Goal: Task Accomplishment & Management: Manage account settings

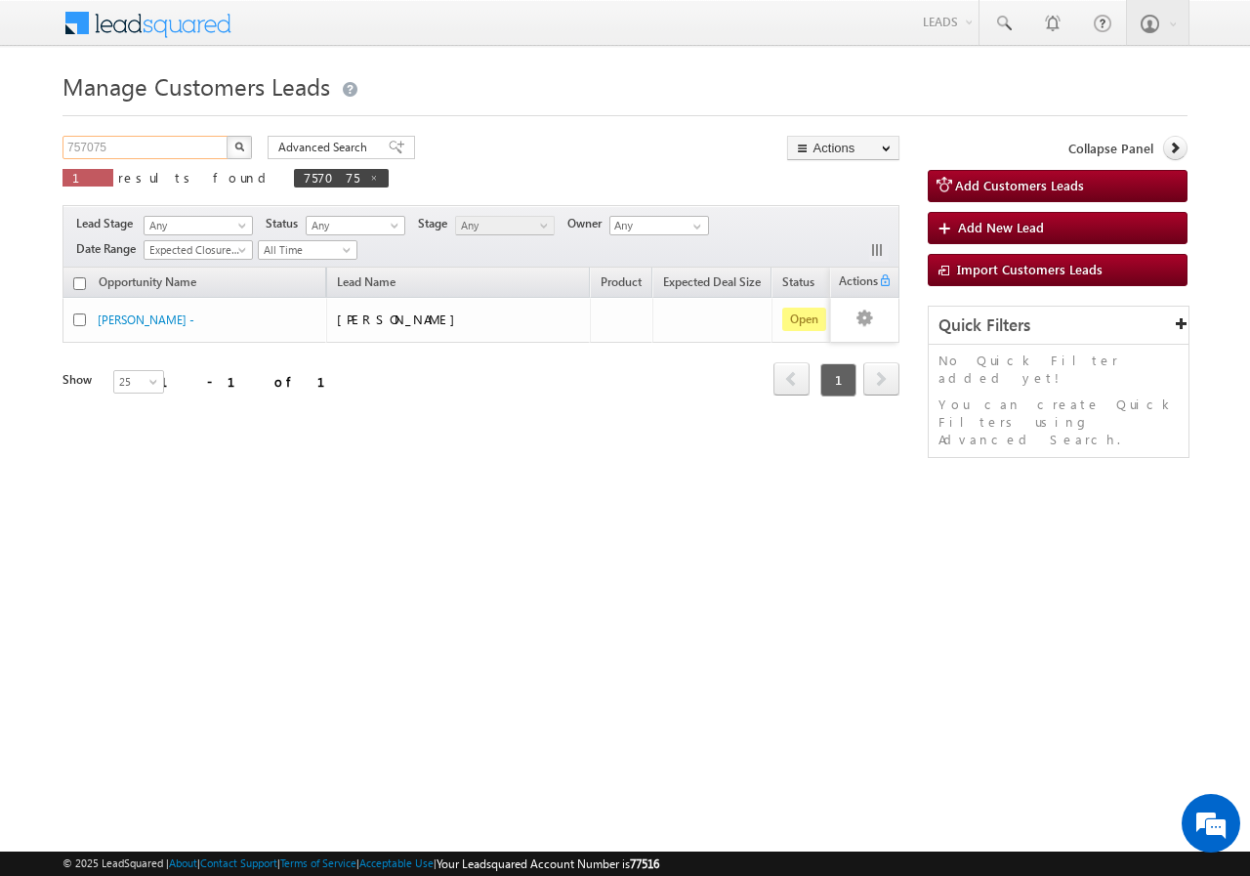
click at [189, 147] on input "757075" at bounding box center [145, 147] width 167 height 23
type input "7"
paste input "804652"
type input "804652"
click at [226, 136] on button "button" at bounding box center [238, 147] width 25 height 23
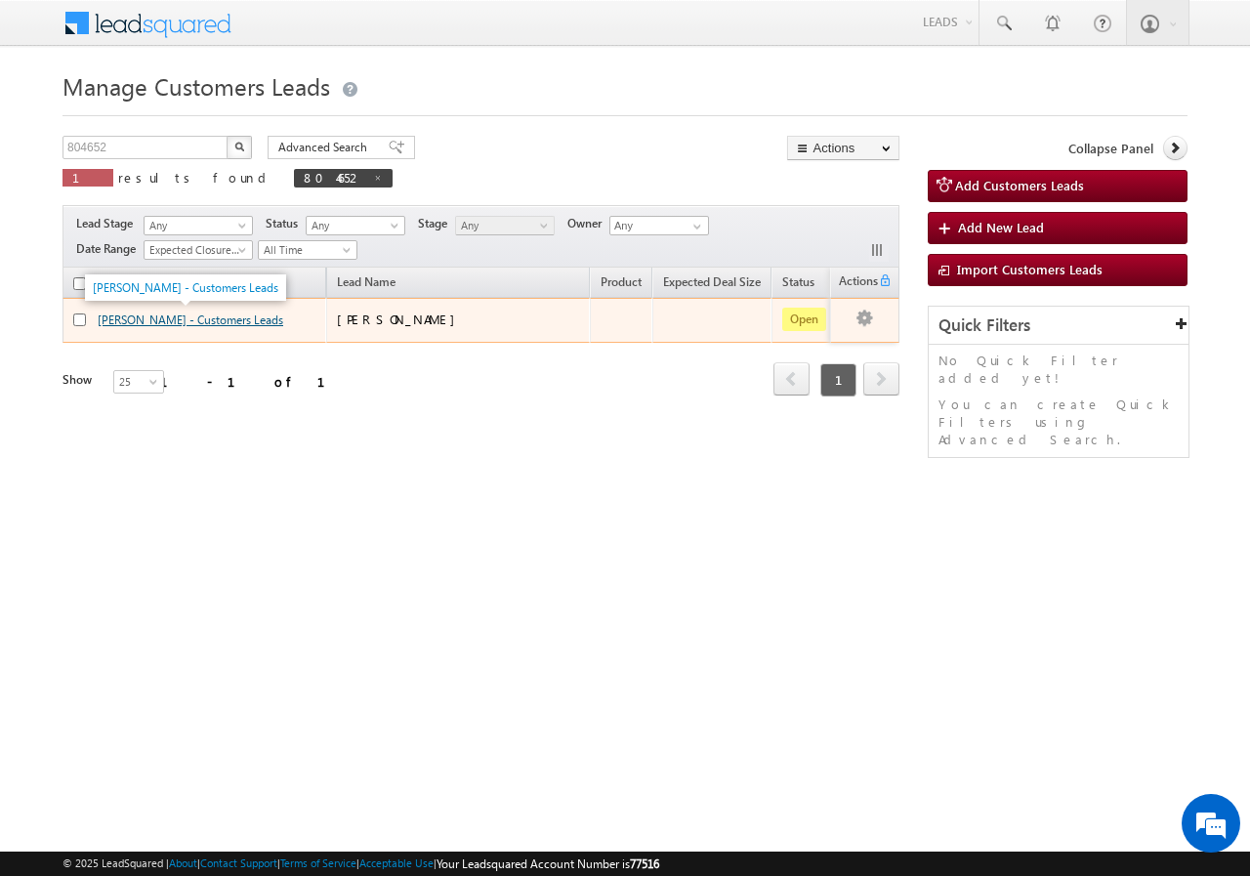
click at [134, 321] on link "SANDEEP NAGARIYA - Customers Leads" at bounding box center [190, 319] width 185 height 15
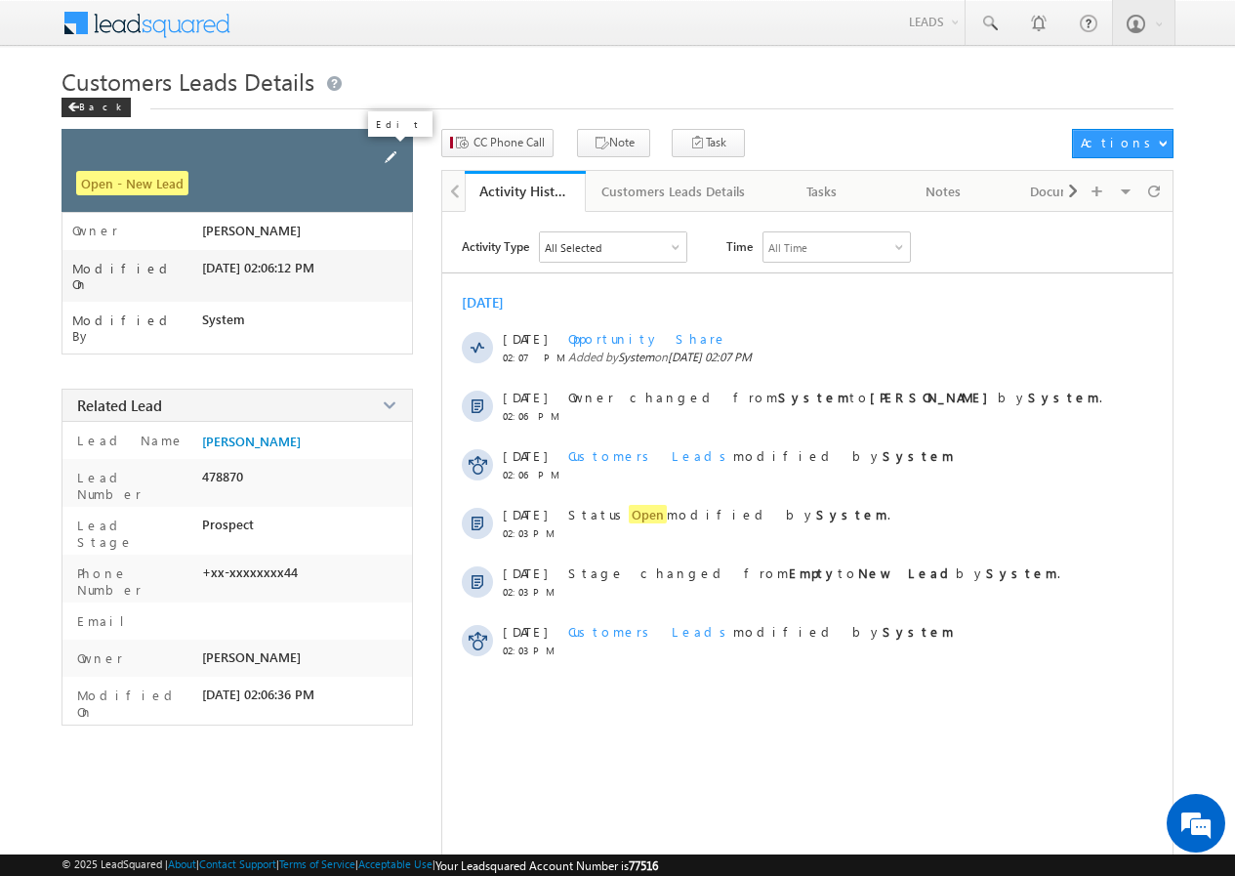
click at [390, 146] on span at bounding box center [390, 156] width 21 height 21
click at [388, 156] on span at bounding box center [390, 156] width 21 height 21
click at [392, 154] on span at bounding box center [390, 156] width 21 height 21
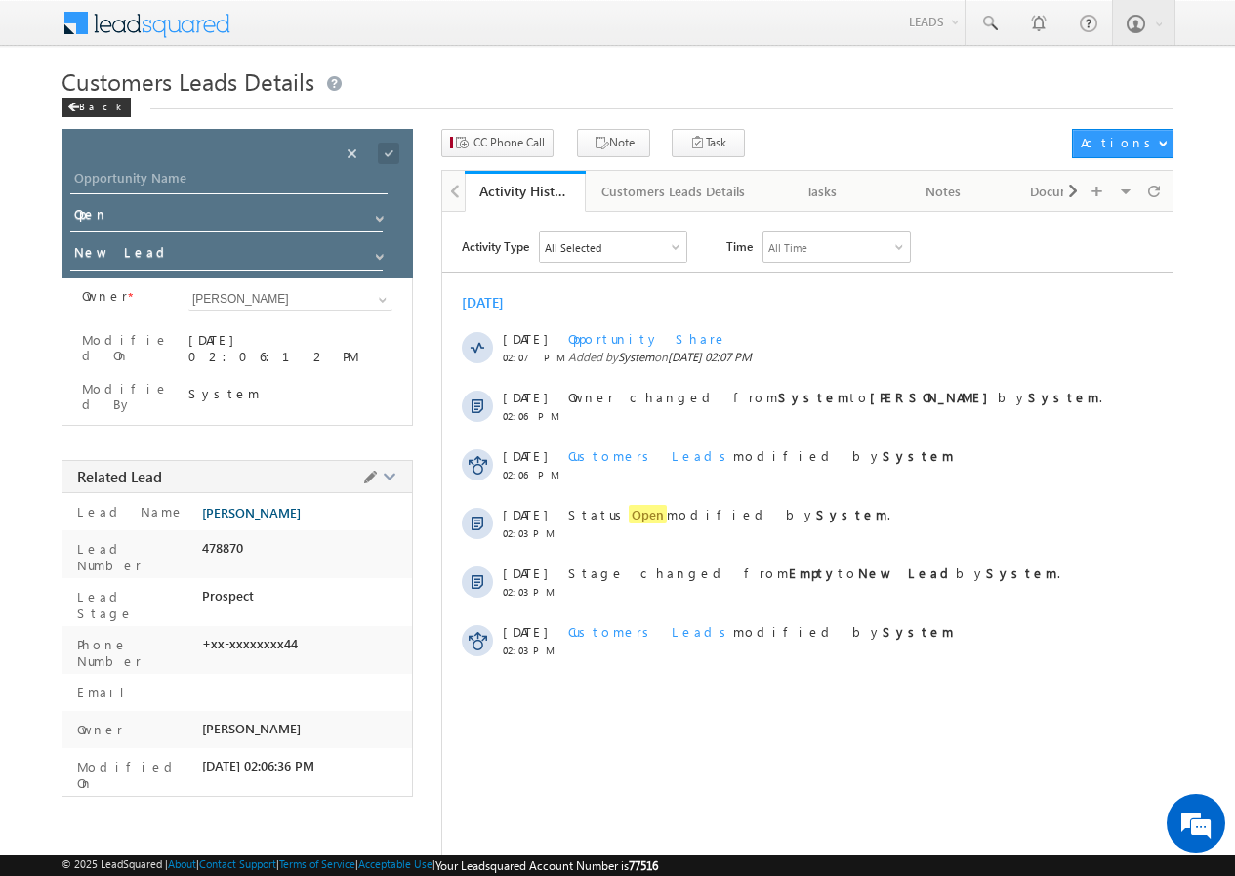
drag, startPoint x: 326, startPoint y: 494, endPoint x: 230, endPoint y: 494, distance: 95.7
click at [201, 493] on div "Lead Name SANDEEP NAGARIYA" at bounding box center [236, 511] width 349 height 37
click at [347, 503] on div "[PERSON_NAME]" at bounding box center [307, 516] width 210 height 27
drag, startPoint x: 201, startPoint y: 494, endPoint x: 310, endPoint y: 505, distance: 109.9
click at [331, 497] on div "Lead Name SANDEEP NAGARIYA" at bounding box center [236, 511] width 349 height 37
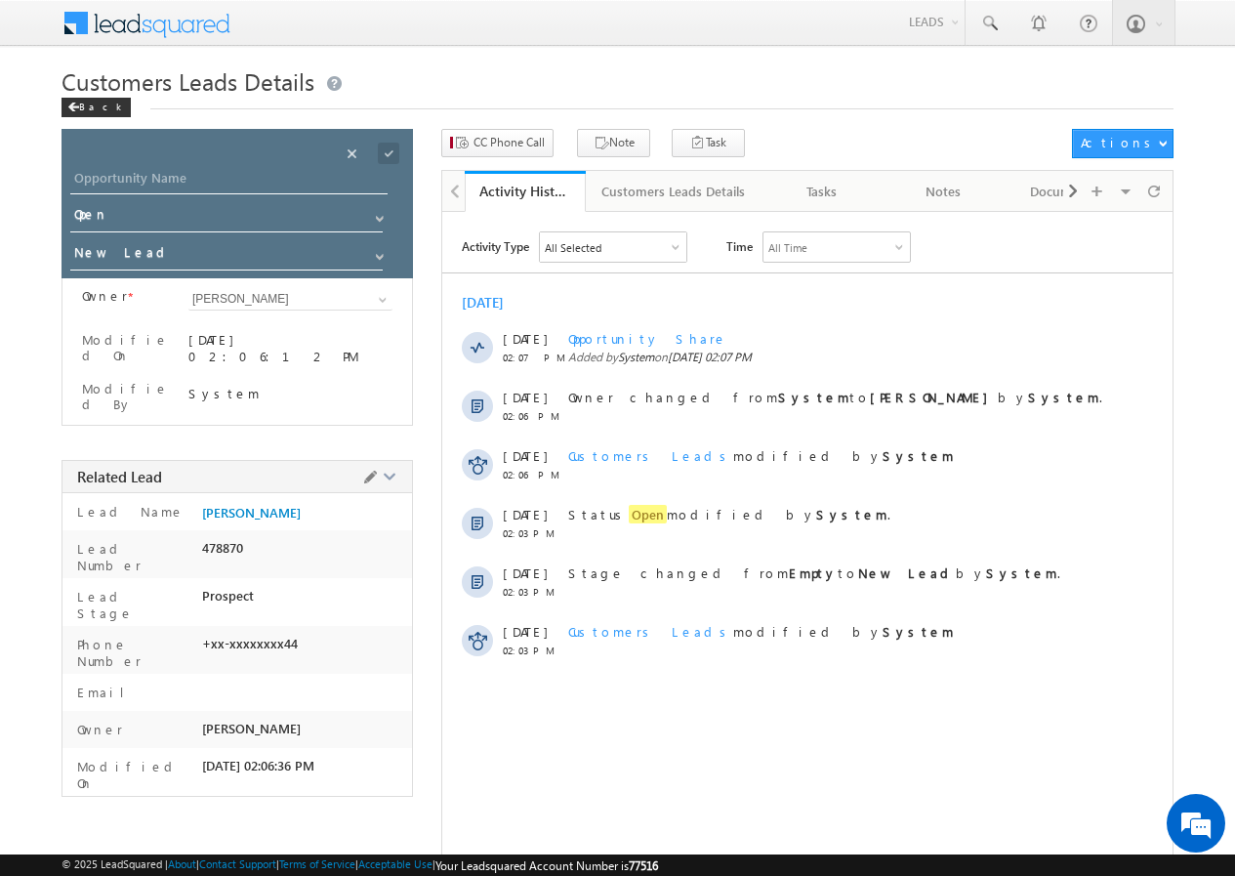
click at [351, 503] on div "[PERSON_NAME]" at bounding box center [307, 516] width 210 height 27
click at [276, 505] on span "[PERSON_NAME]" at bounding box center [251, 513] width 99 height 16
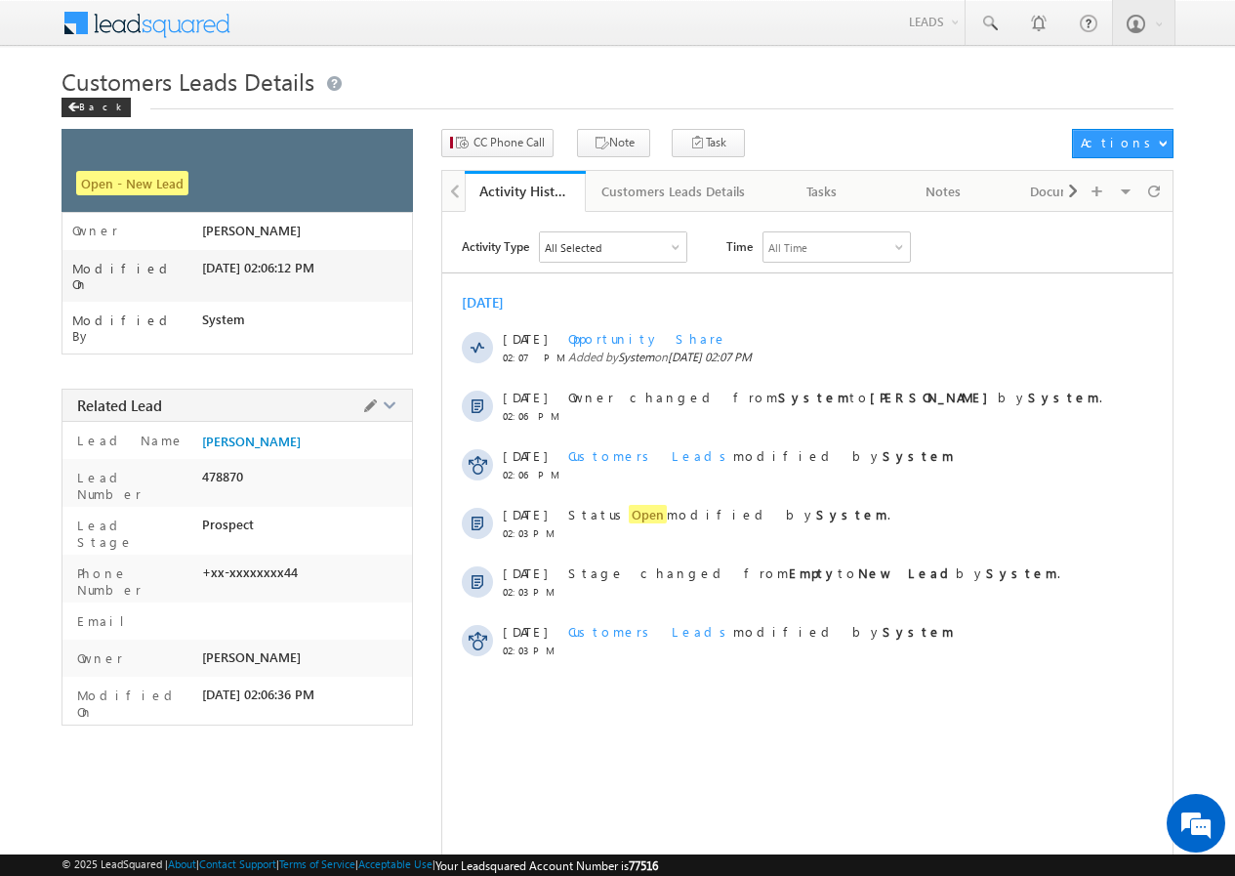
drag, startPoint x: 323, startPoint y: 414, endPoint x: 189, endPoint y: 417, distance: 133.8
click at [189, 422] on div "Lead Name SANDEEP NAGARIYA" at bounding box center [236, 440] width 349 height 37
copy div "Lead Name SANDEEP NAGARIYA"
click at [390, 151] on span at bounding box center [390, 156] width 21 height 21
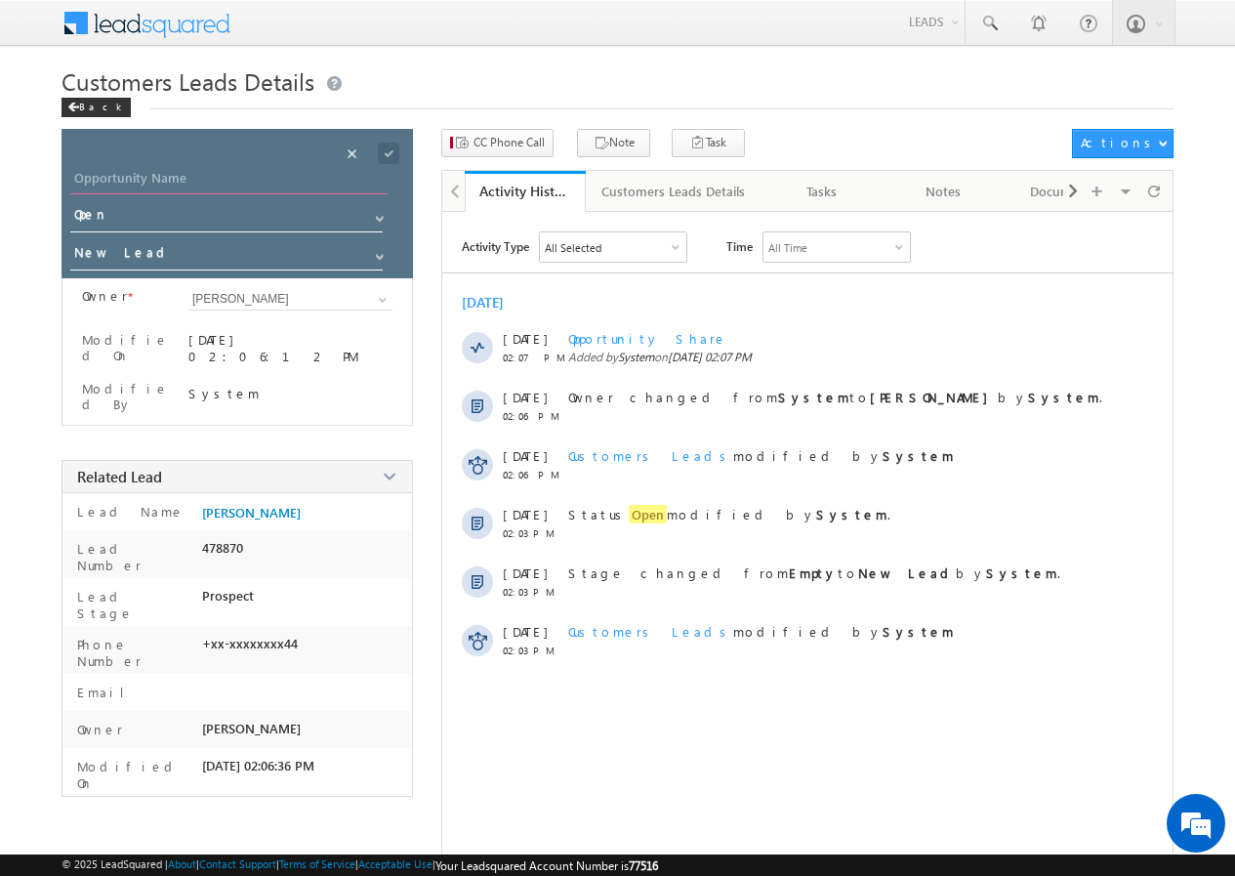
click at [176, 178] on input "Opportunity Name" at bounding box center [228, 180] width 317 height 27
paste input "Lead NameSANDEEP NAGARIYA"
click at [143, 180] on input "Lead NameSANDEEP NAGARIYA" at bounding box center [228, 180] width 317 height 27
type input "[PERSON_NAME]"
click at [388, 148] on span at bounding box center [388, 153] width 21 height 21
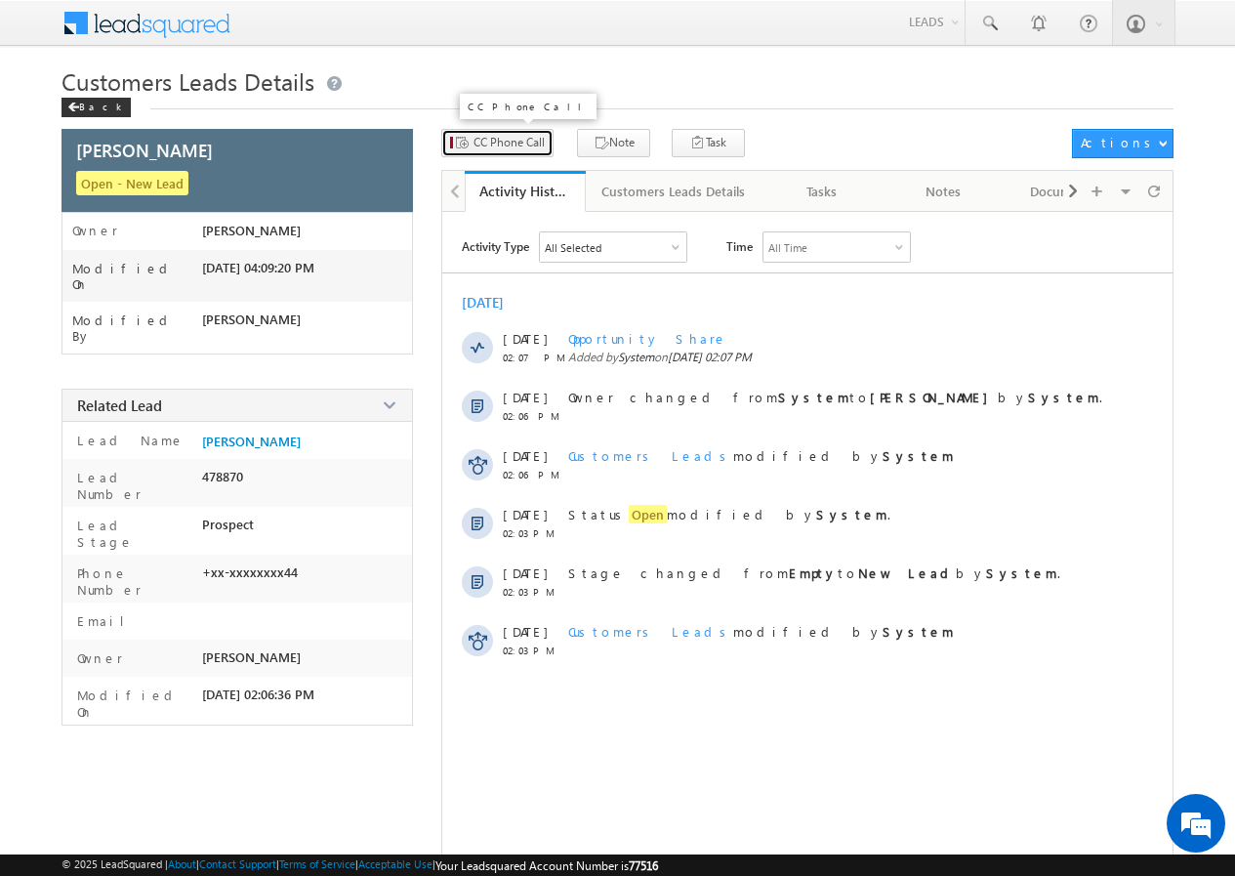
click at [501, 141] on span "CC Phone Call" at bounding box center [508, 143] width 71 height 18
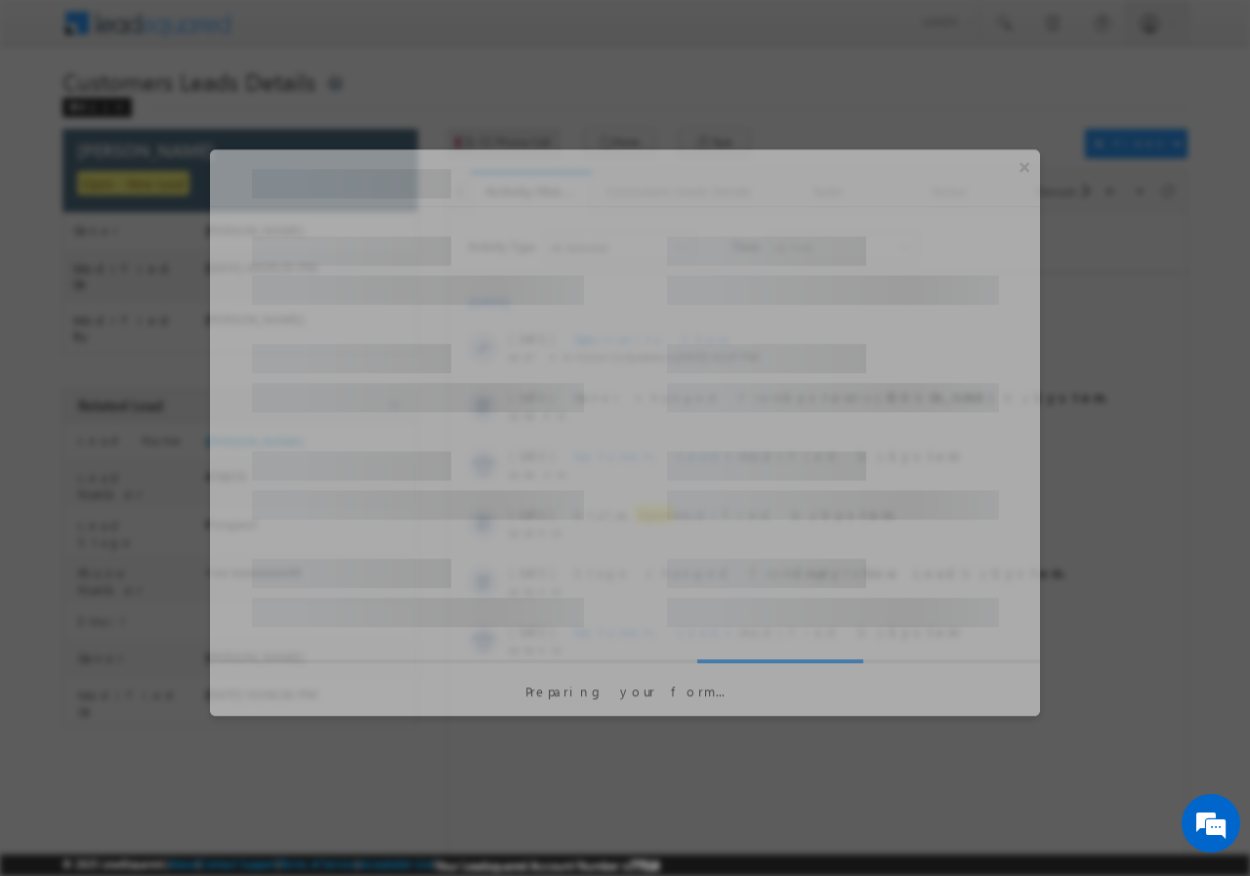
click at [501, 141] on div at bounding box center [625, 438] width 1250 height 876
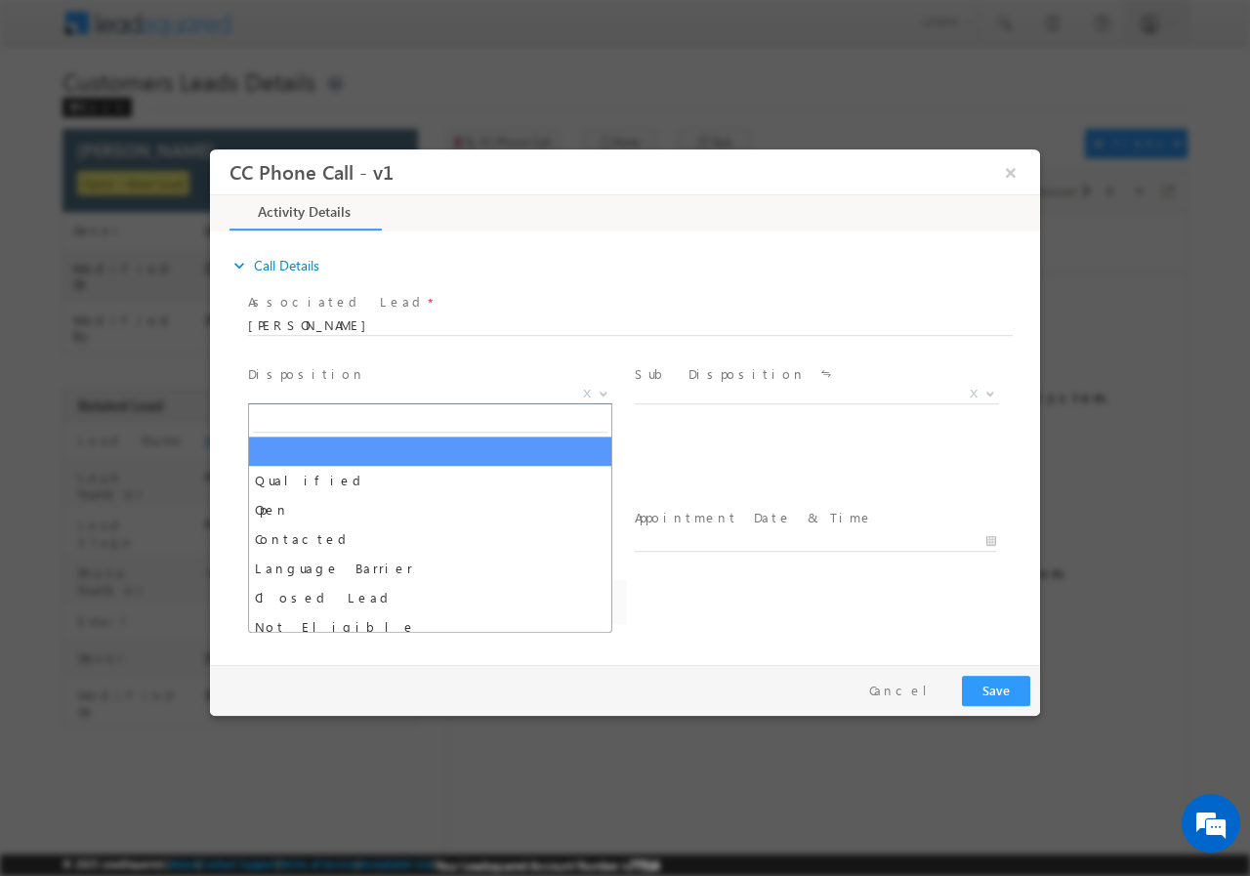
drag, startPoint x: 602, startPoint y: 390, endPoint x: 591, endPoint y: 393, distance: 12.1
click at [599, 390] on b at bounding box center [603, 392] width 12 height 7
select select "abhishek.sengar@sgrlimited.in"
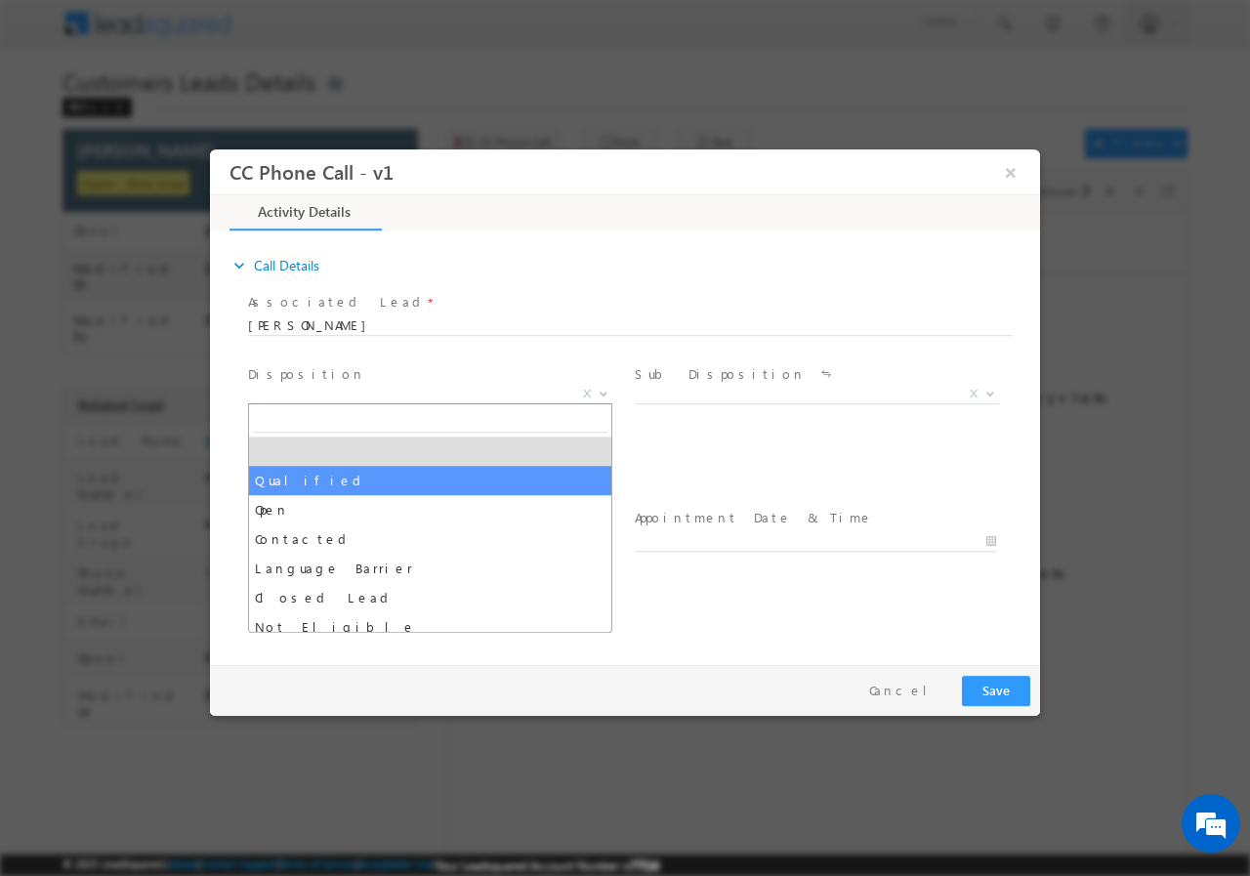
select select "Qualified"
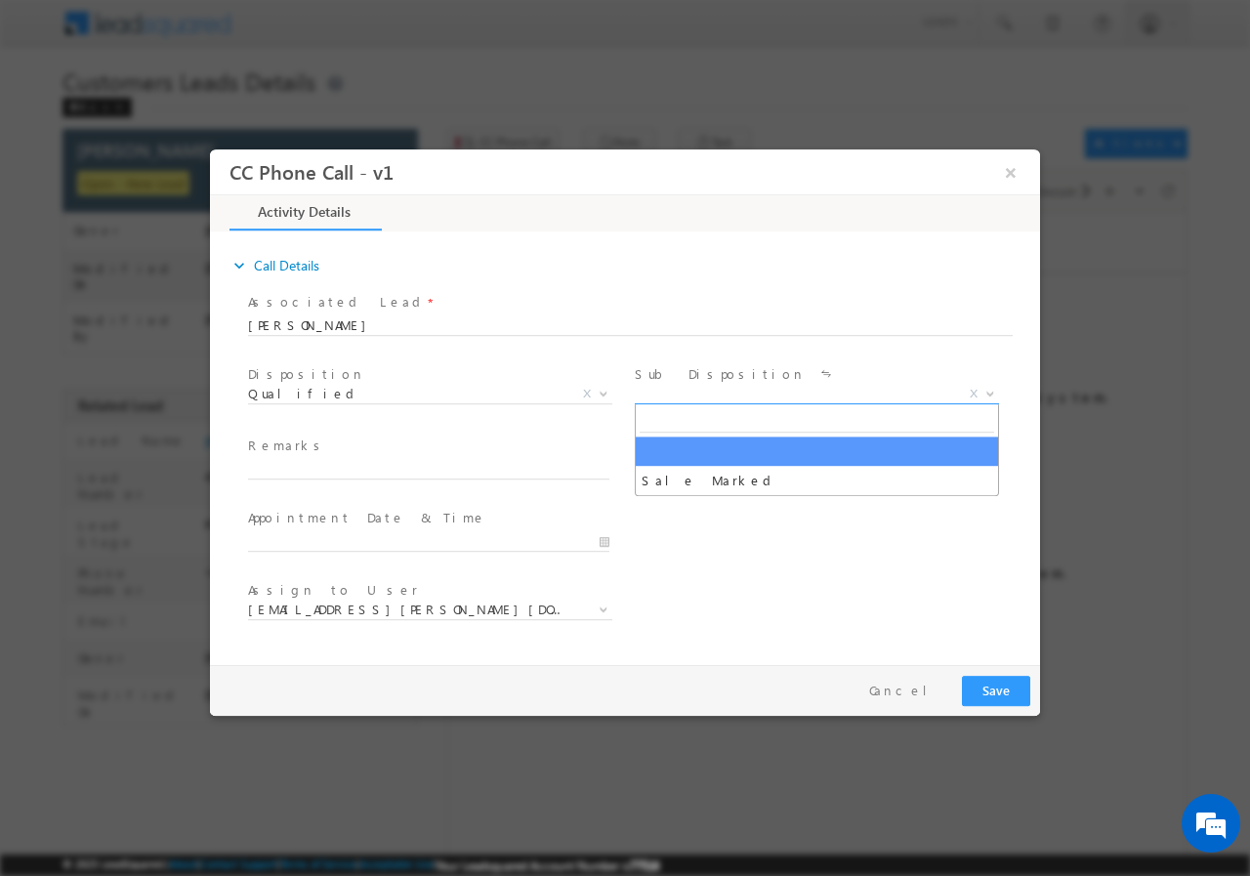
drag, startPoint x: 984, startPoint y: 391, endPoint x: 949, endPoint y: 402, distance: 36.7
click at [983, 391] on span at bounding box center [988, 392] width 20 height 25
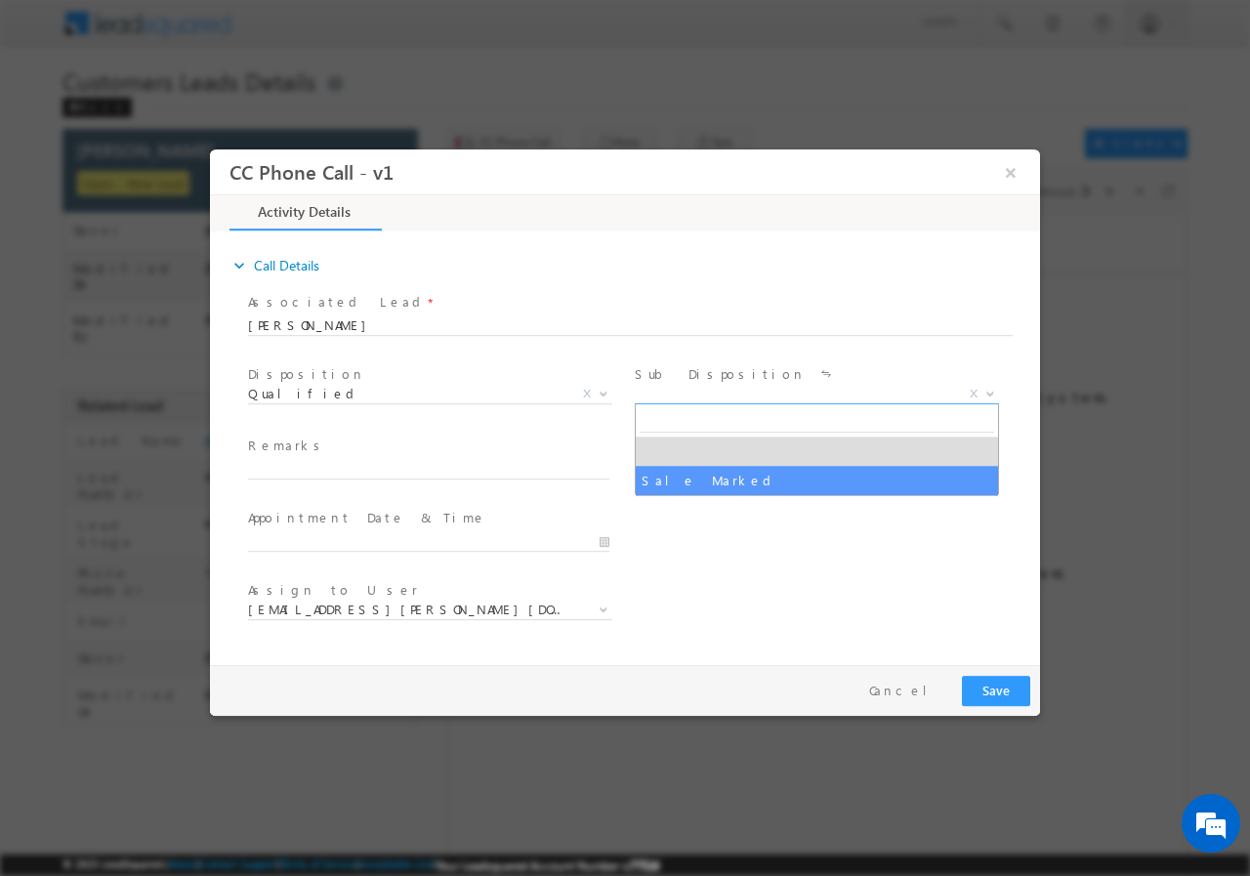
select select "Sale Marked"
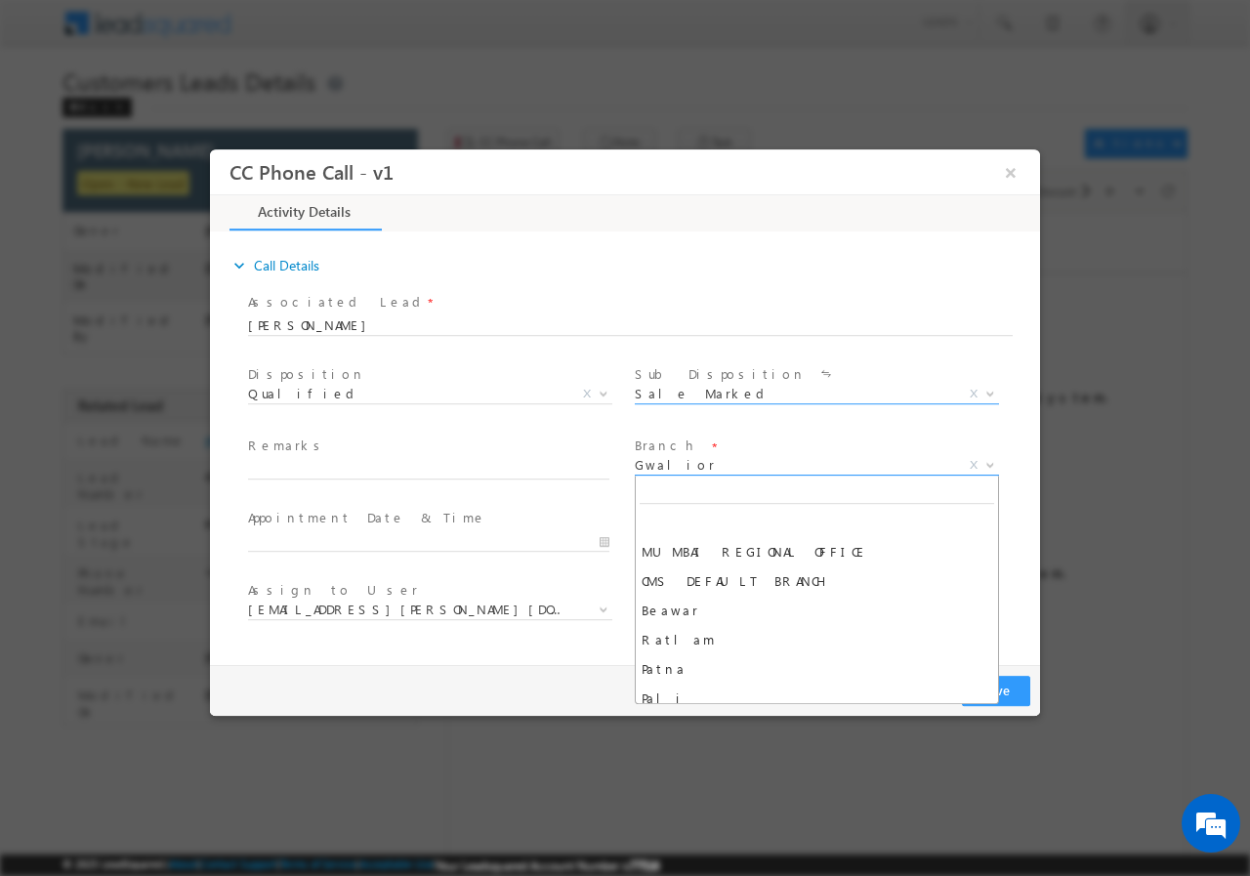
click at [987, 464] on b at bounding box center [990, 463] width 12 height 7
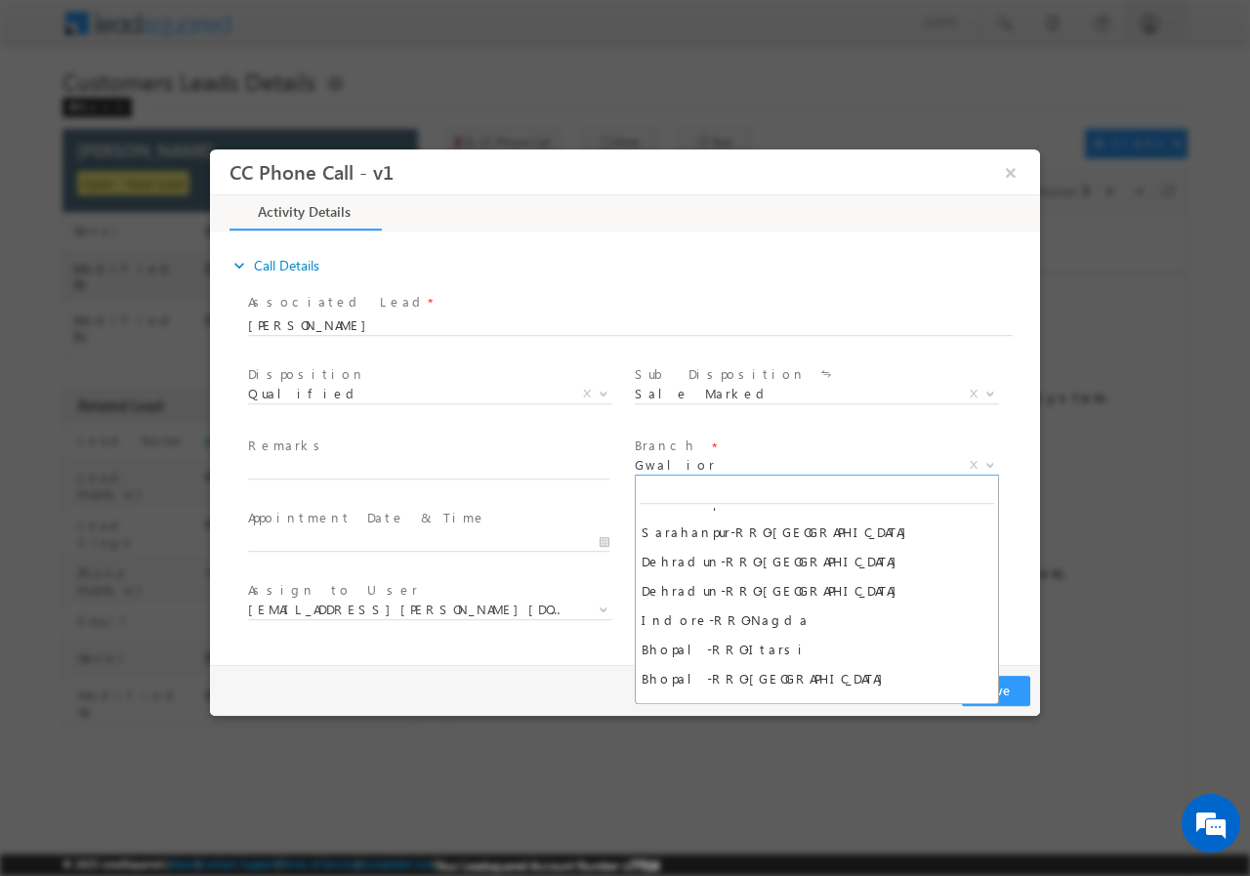
scroll to position [2860, 0]
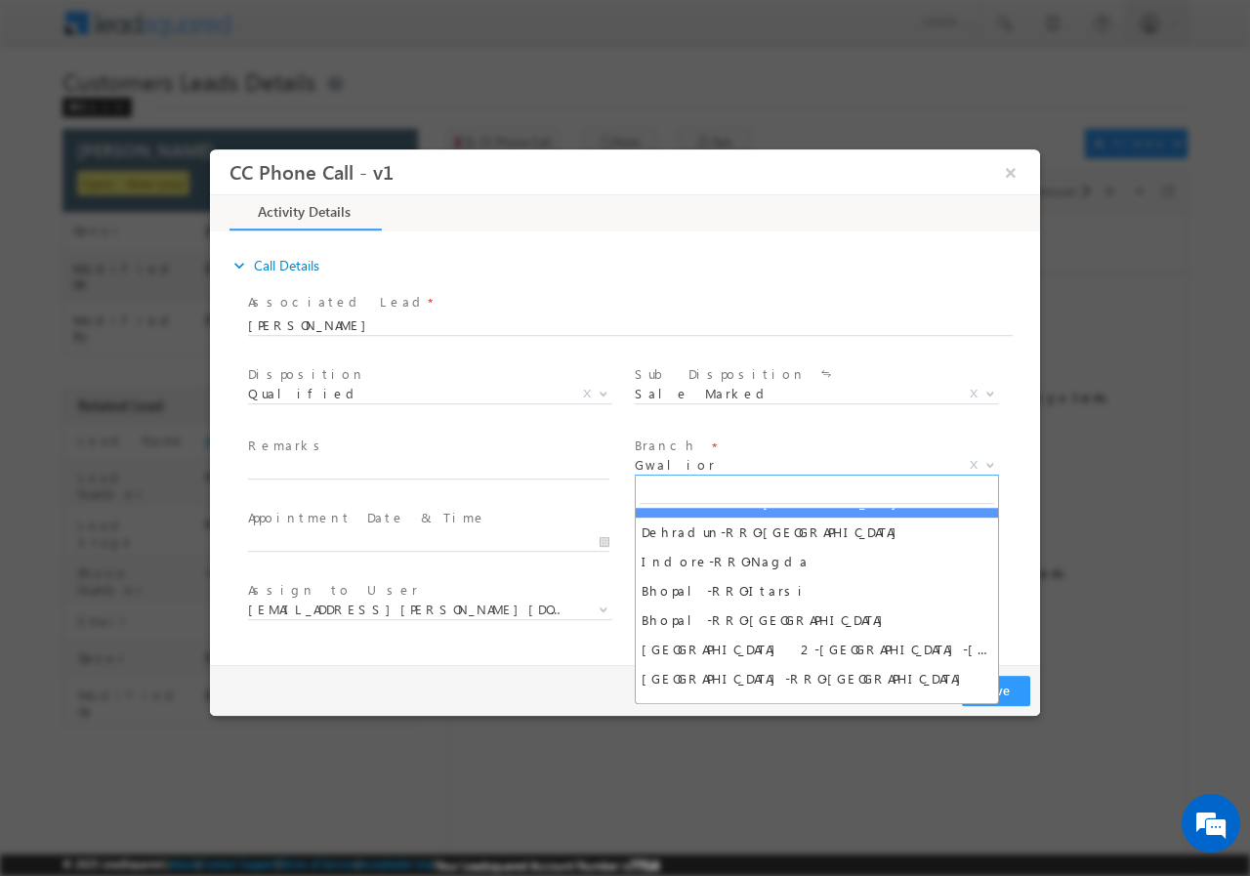
click at [713, 495] on input "search" at bounding box center [816, 490] width 354 height 24
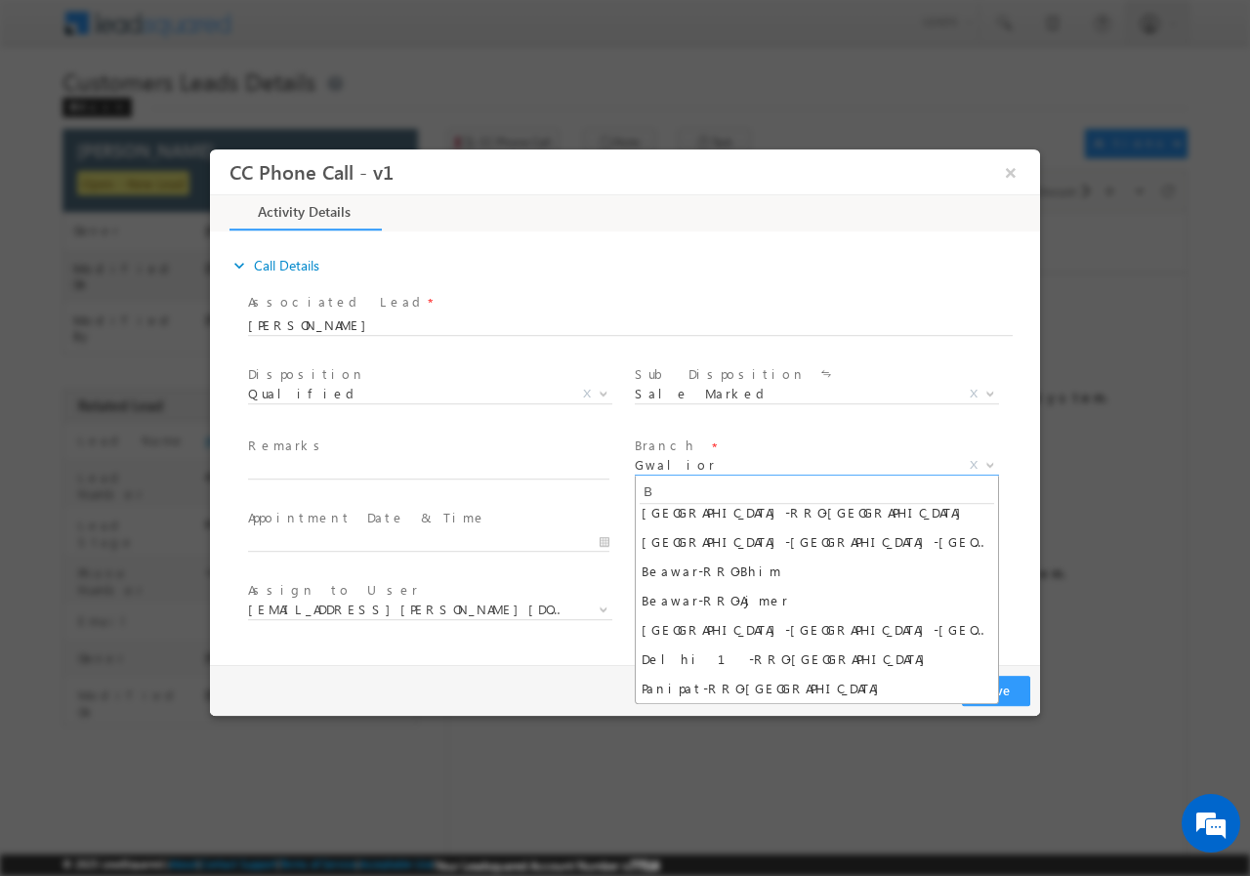
scroll to position [0, 0]
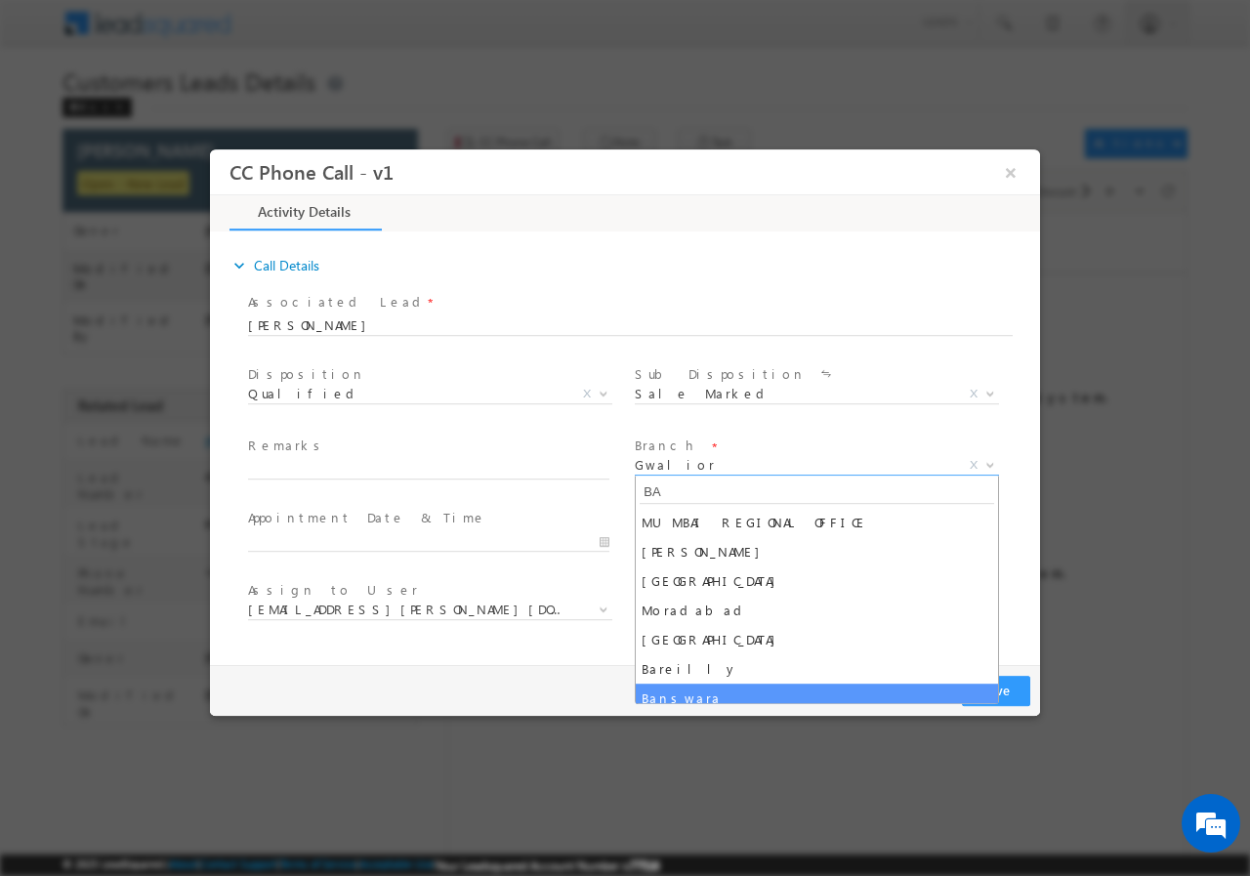
type input "BA"
select select "Banswara"
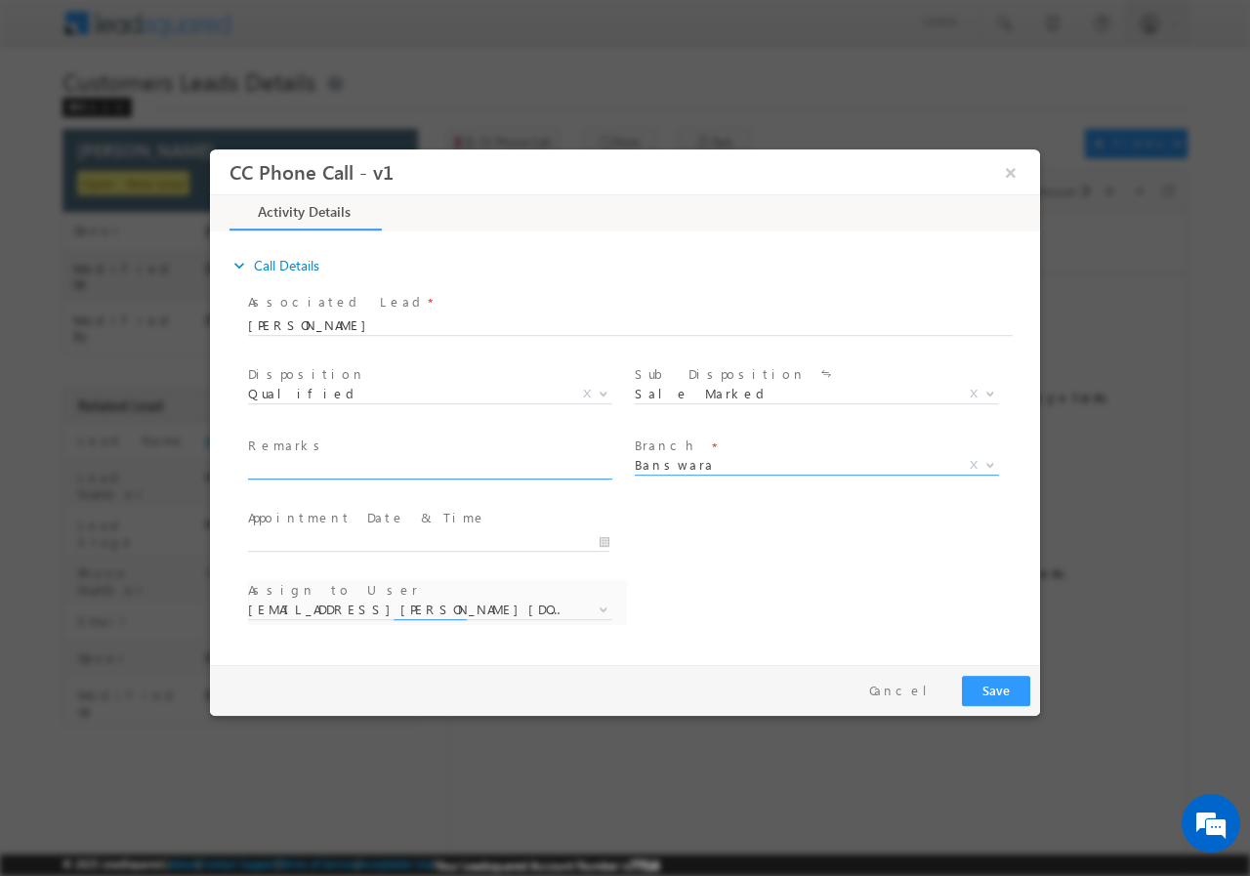
click at [335, 466] on input "text" at bounding box center [428, 469] width 361 height 20
select select "aditya.joshi@sgrlimited.in"
paste input "SANDEEP NAGARIYA// AGE-28// 804652//Banswara-327001//9301004144//VB_Interested/…"
type input "SANDEEP NAGARIYA// AGE-28// 804652//Banswara-327001//9301004144//VB_Interested/…"
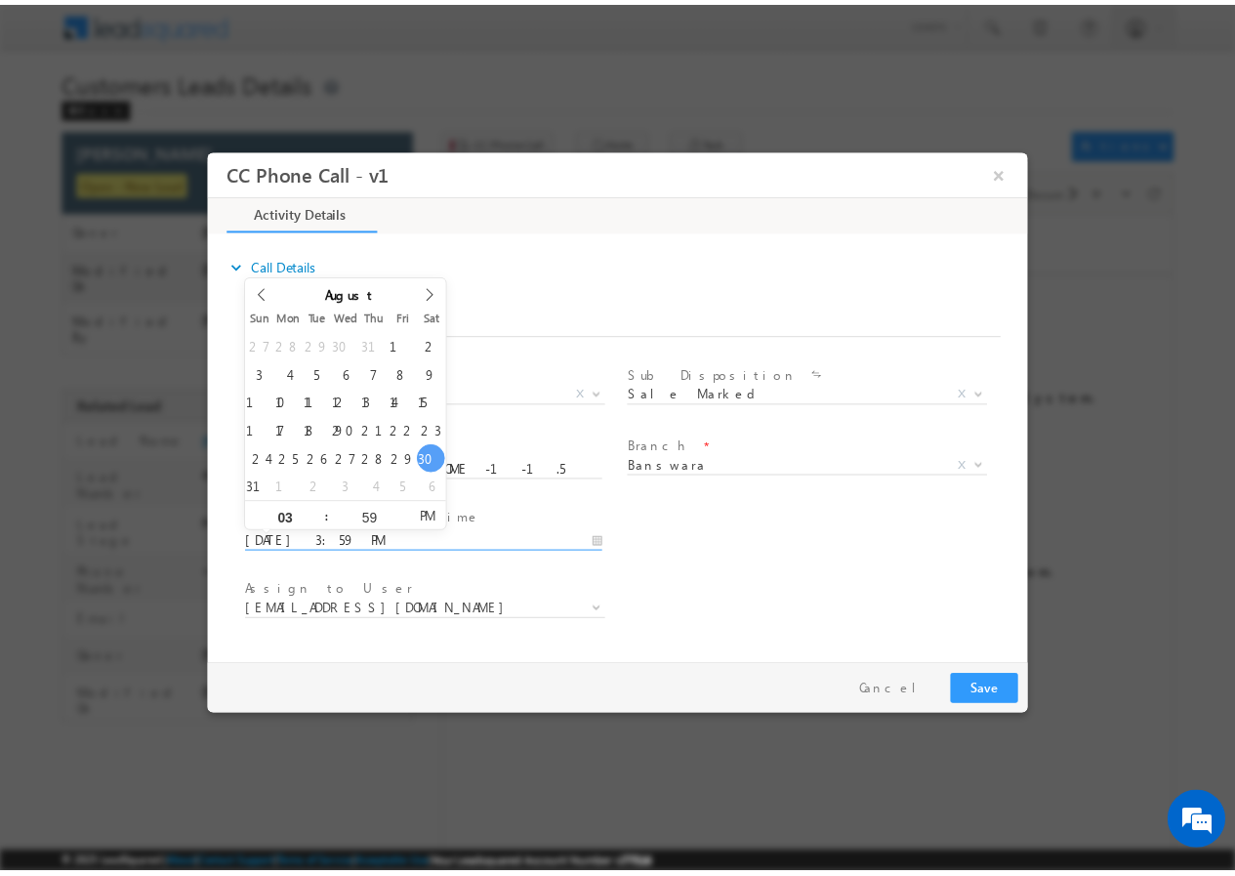
scroll to position [0, 0]
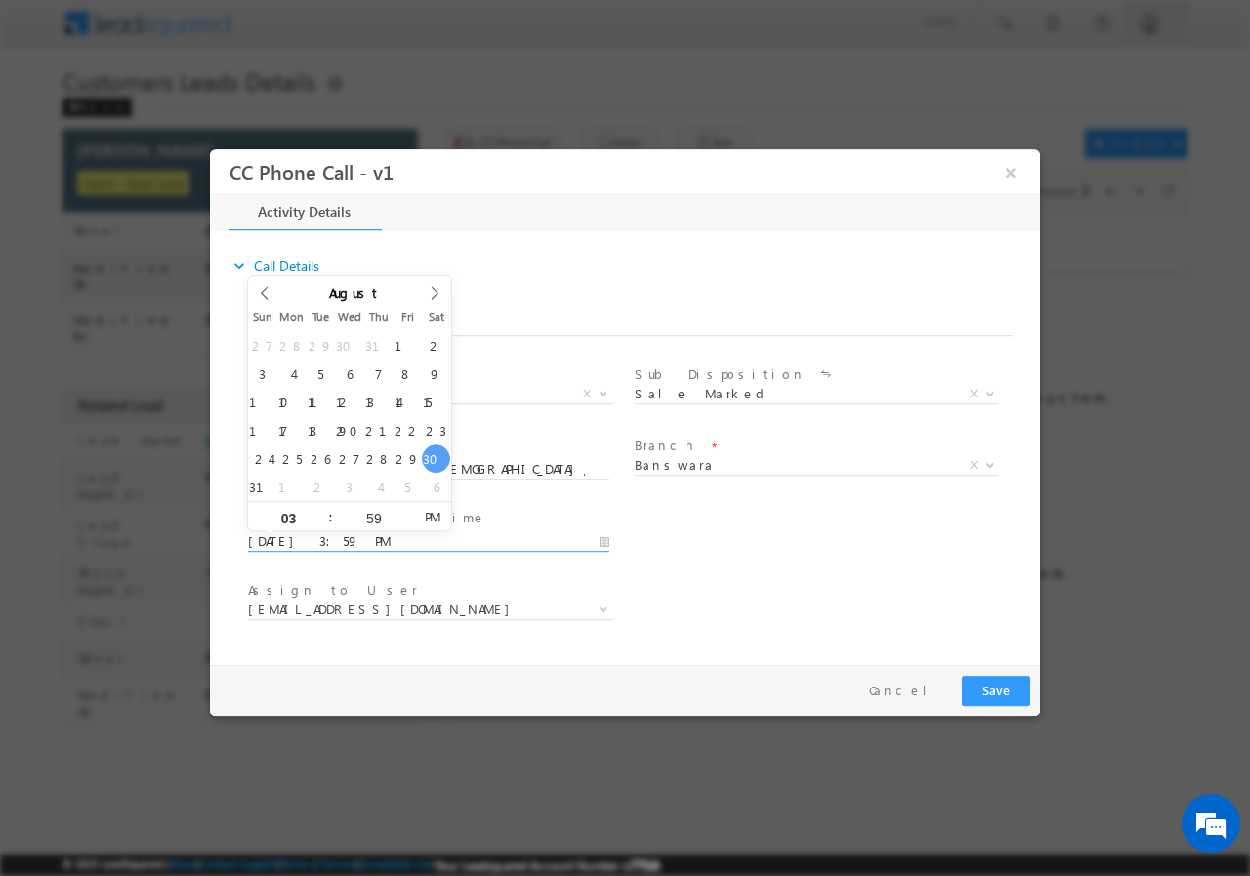
click at [600, 544] on input "08/30/2025 3:59 PM" at bounding box center [428, 541] width 361 height 20
type input "09/01/2025 2:59 PM"
type input "02"
click at [321, 519] on span at bounding box center [322, 522] width 14 height 15
type input "09/01/2025 1:59 PM"
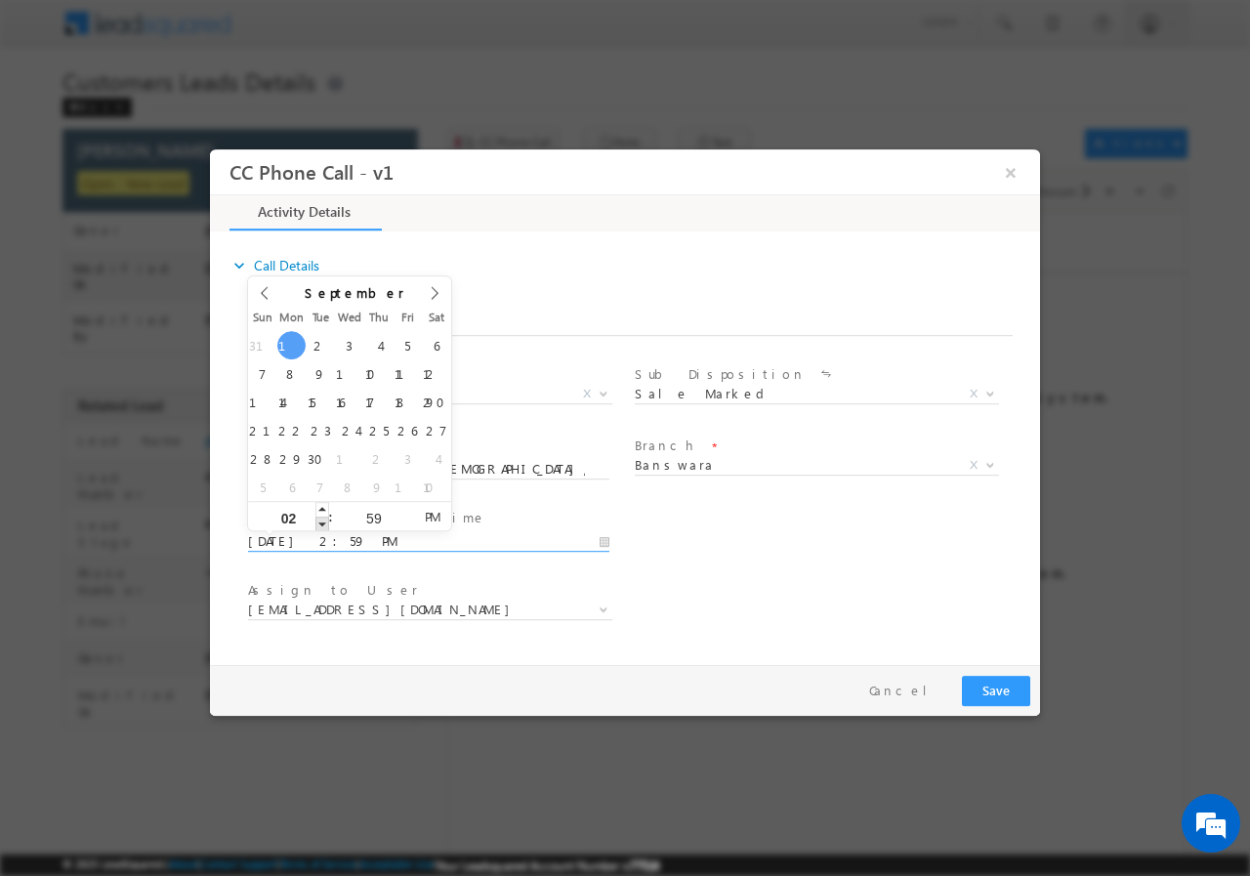
type input "01"
click at [321, 516] on span at bounding box center [322, 522] width 14 height 15
type input "09/01/2025 2:59 PM"
type input "02"
click at [319, 504] on span at bounding box center [322, 508] width 14 height 15
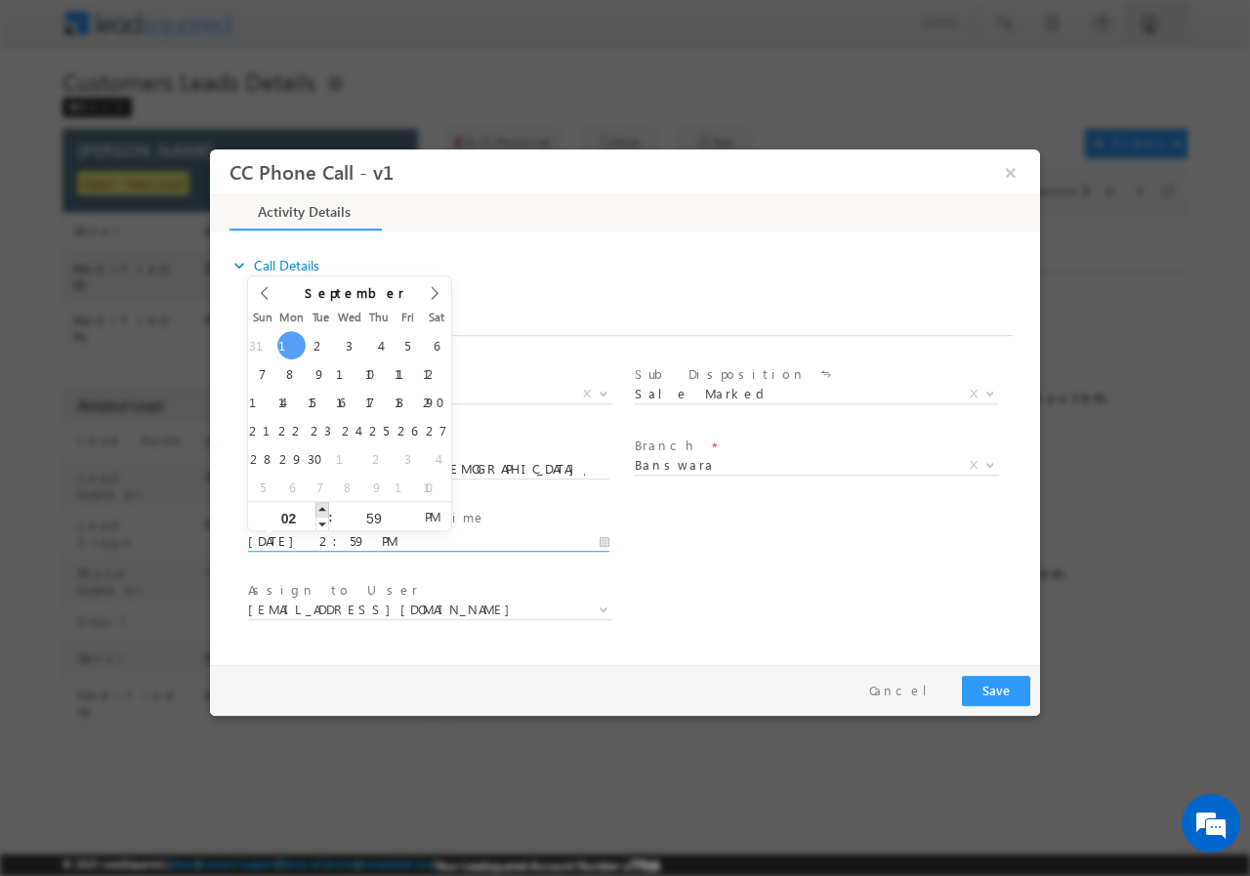
type input "09/01/2025 3:59 PM"
type input "03"
click at [319, 504] on span at bounding box center [322, 508] width 14 height 15
type input "09/01/2025 4:59 PM"
type input "04"
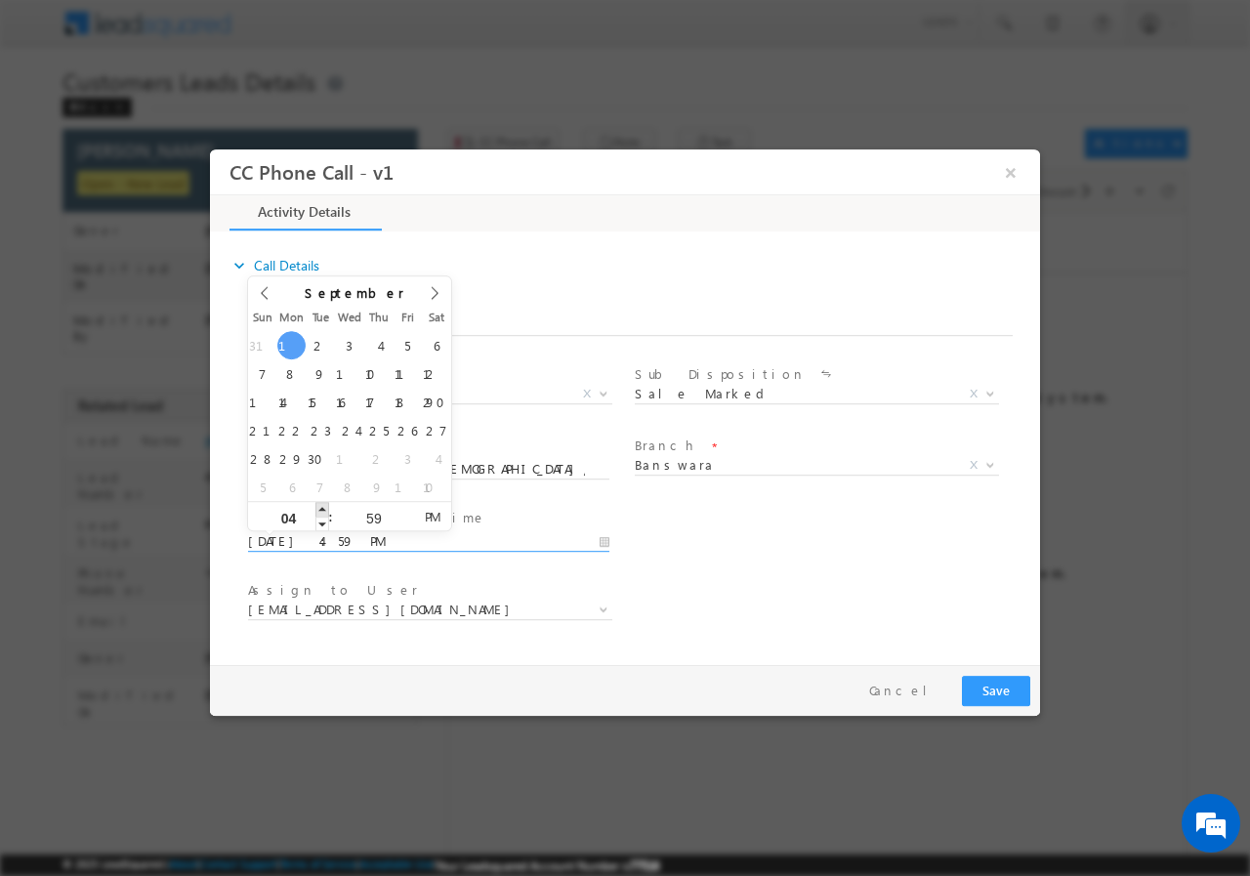
click at [319, 504] on span at bounding box center [322, 508] width 14 height 15
type input "09/01/2025 5:59 PM"
type input "05"
click at [319, 504] on span at bounding box center [322, 508] width 14 height 15
type input "09/01/2025 6:59 PM"
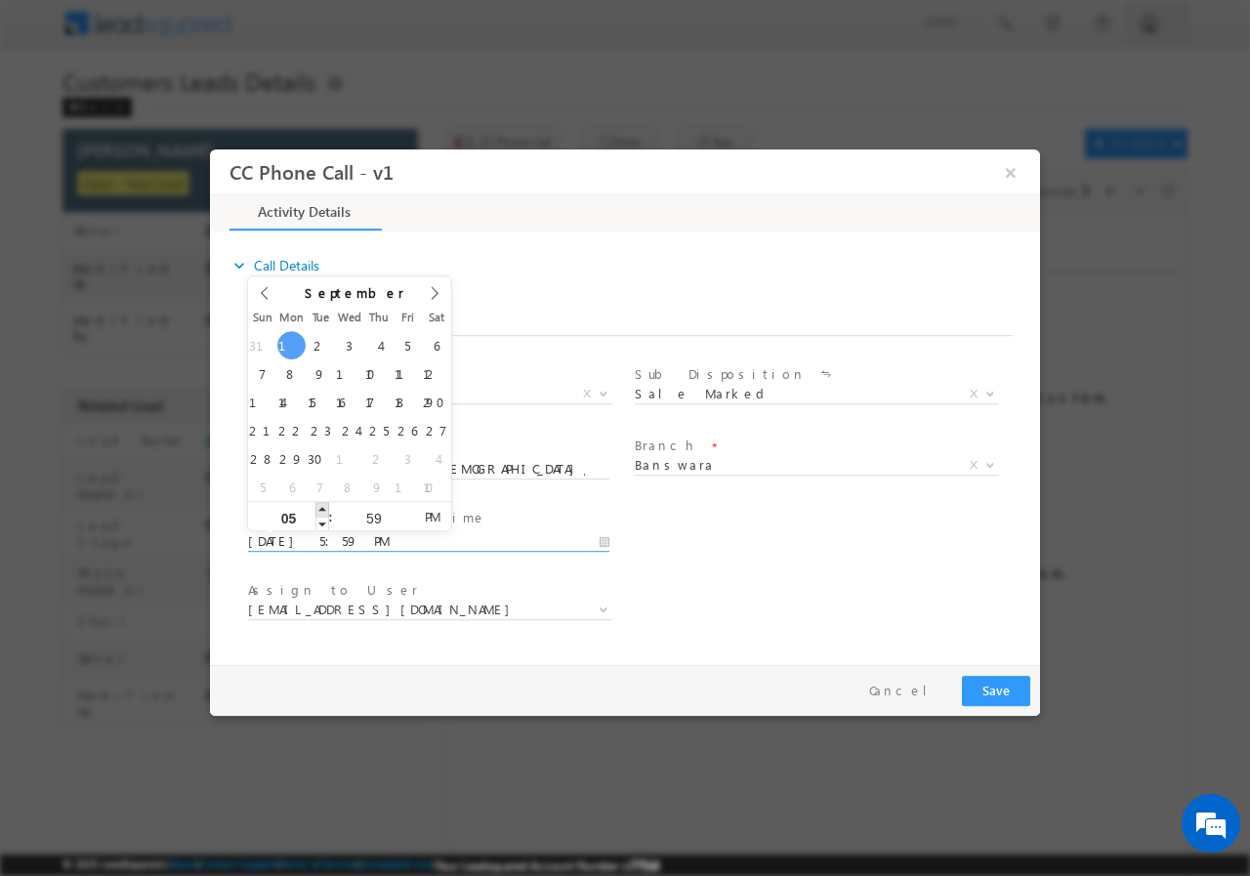
type input "06"
click at [319, 504] on span at bounding box center [322, 508] width 14 height 15
type input "09/01/2025 7:59 PM"
type input "07"
click at [319, 504] on span at bounding box center [322, 508] width 14 height 15
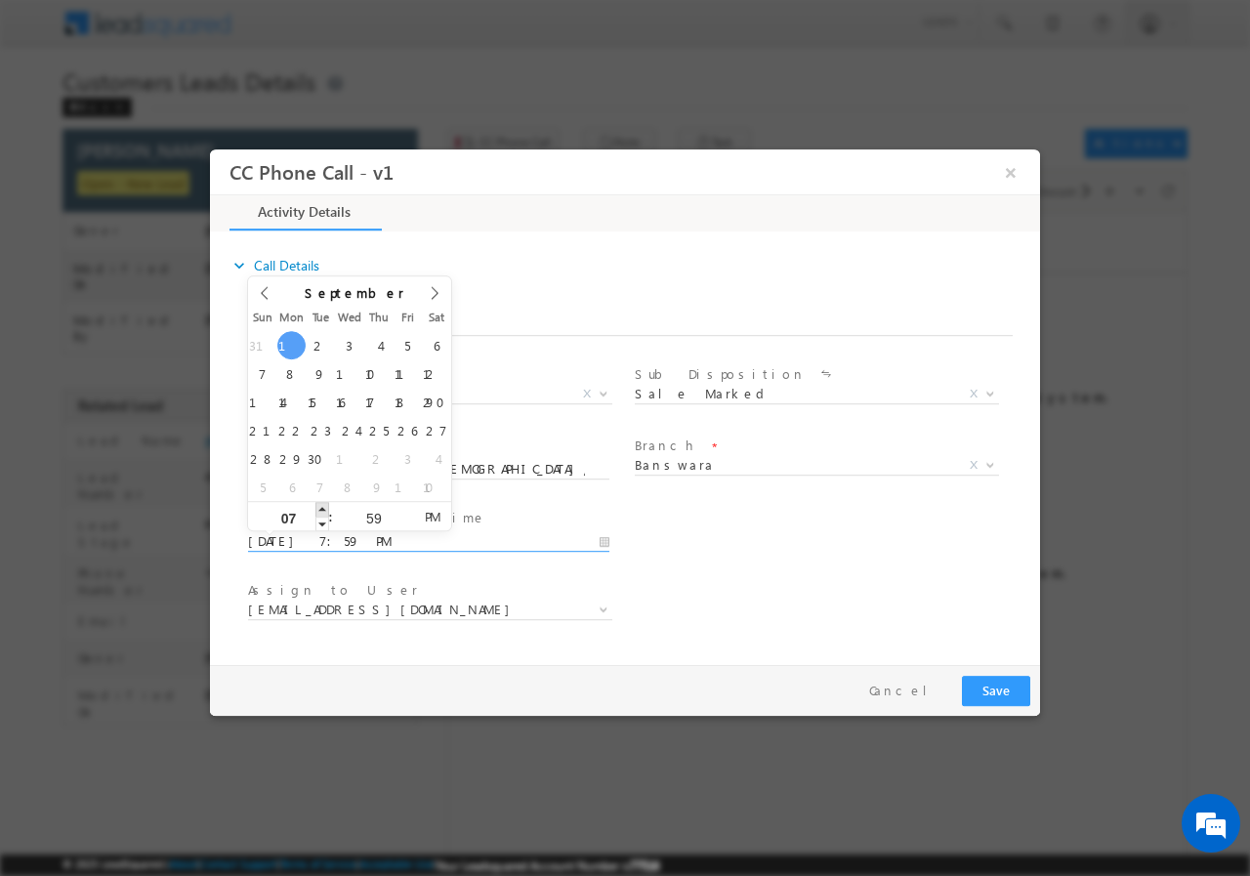
type input "09/01/2025 8:59 PM"
type input "08"
click at [319, 504] on span at bounding box center [322, 508] width 14 height 15
type input "09/01/2025 9:59 PM"
type input "09"
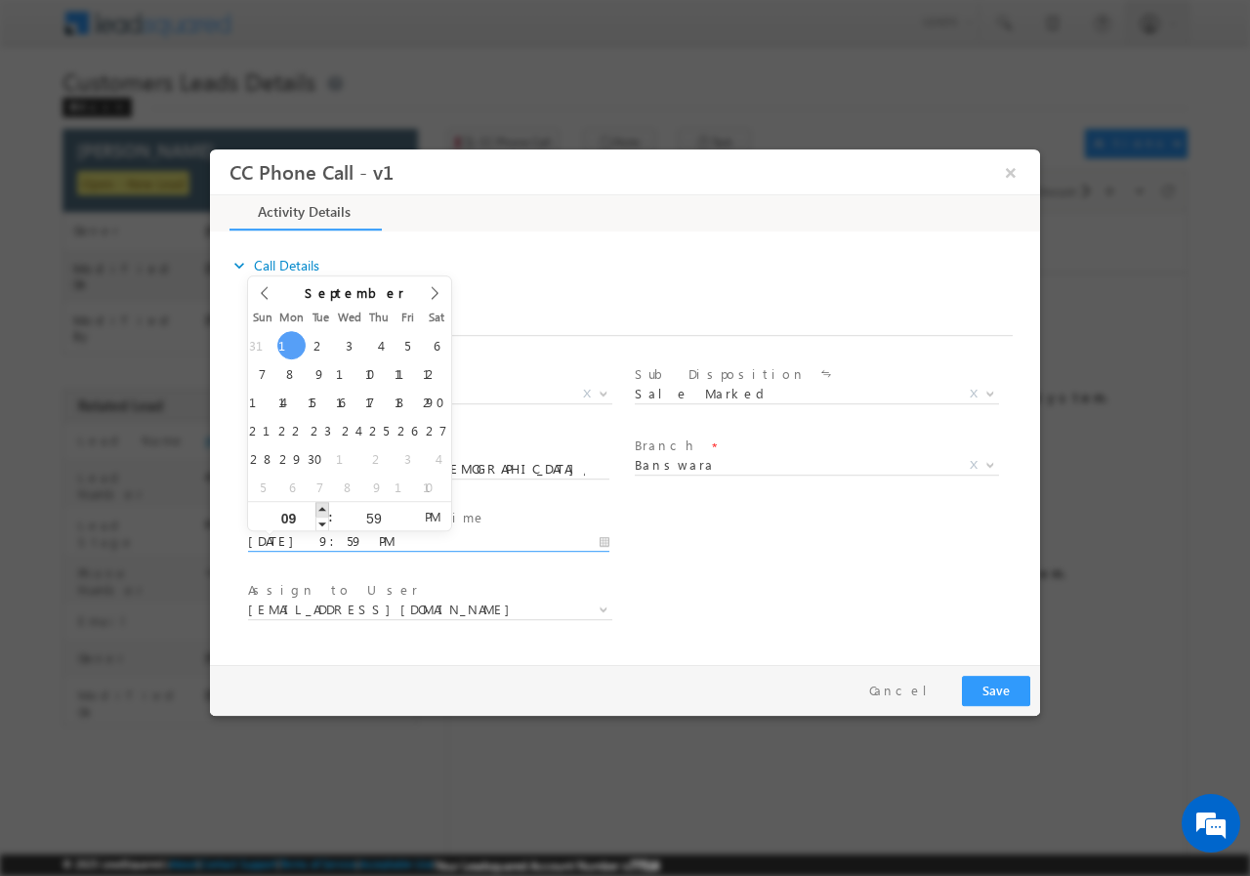
click at [319, 503] on span at bounding box center [322, 508] width 14 height 15
type input "09/01/2025 10:59 PM"
type input "10"
click at [319, 503] on span at bounding box center [322, 508] width 14 height 15
type input "09/01/2025 11:59 PM"
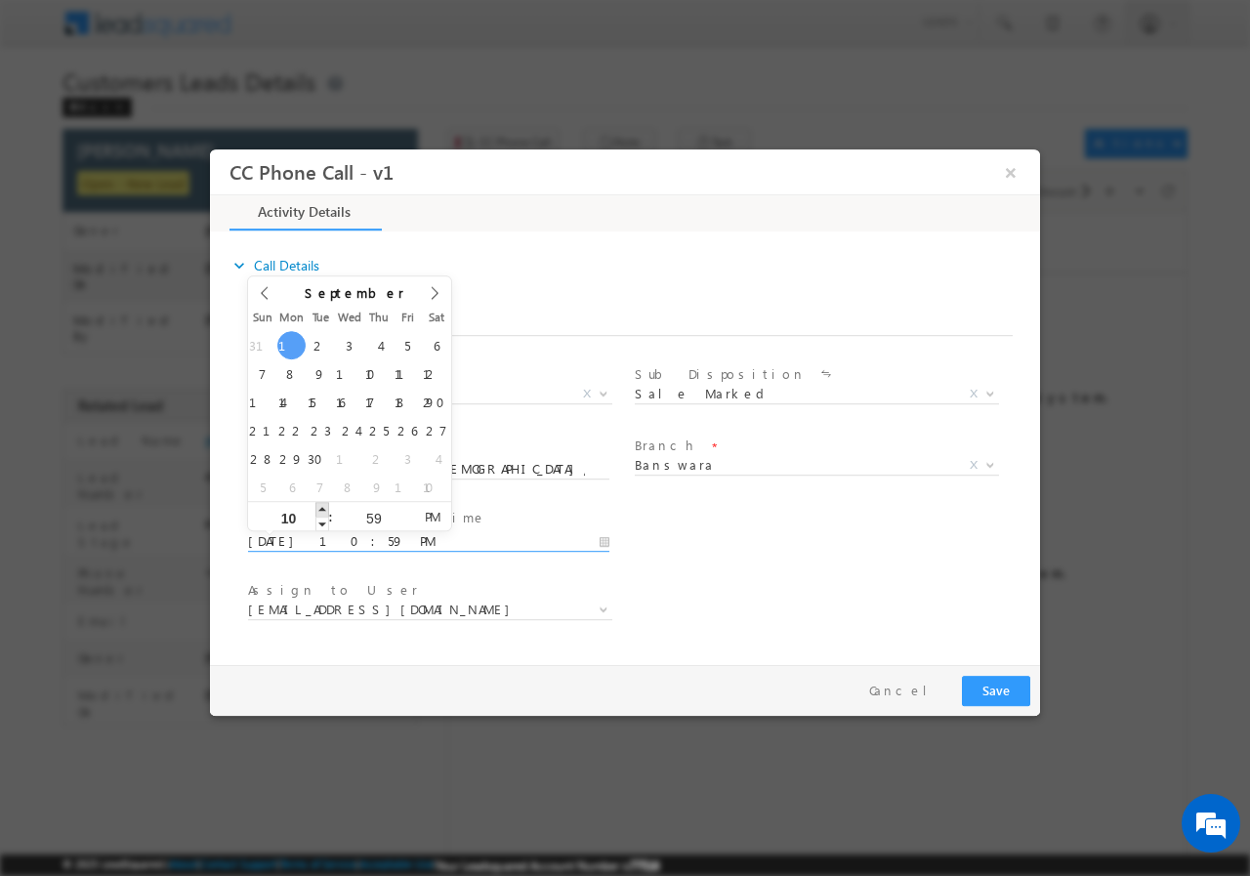
type input "11"
click at [319, 503] on span at bounding box center [322, 508] width 14 height 15
type input "09/01/2025 12:59 AM"
type input "12"
click at [319, 503] on span at bounding box center [322, 508] width 14 height 15
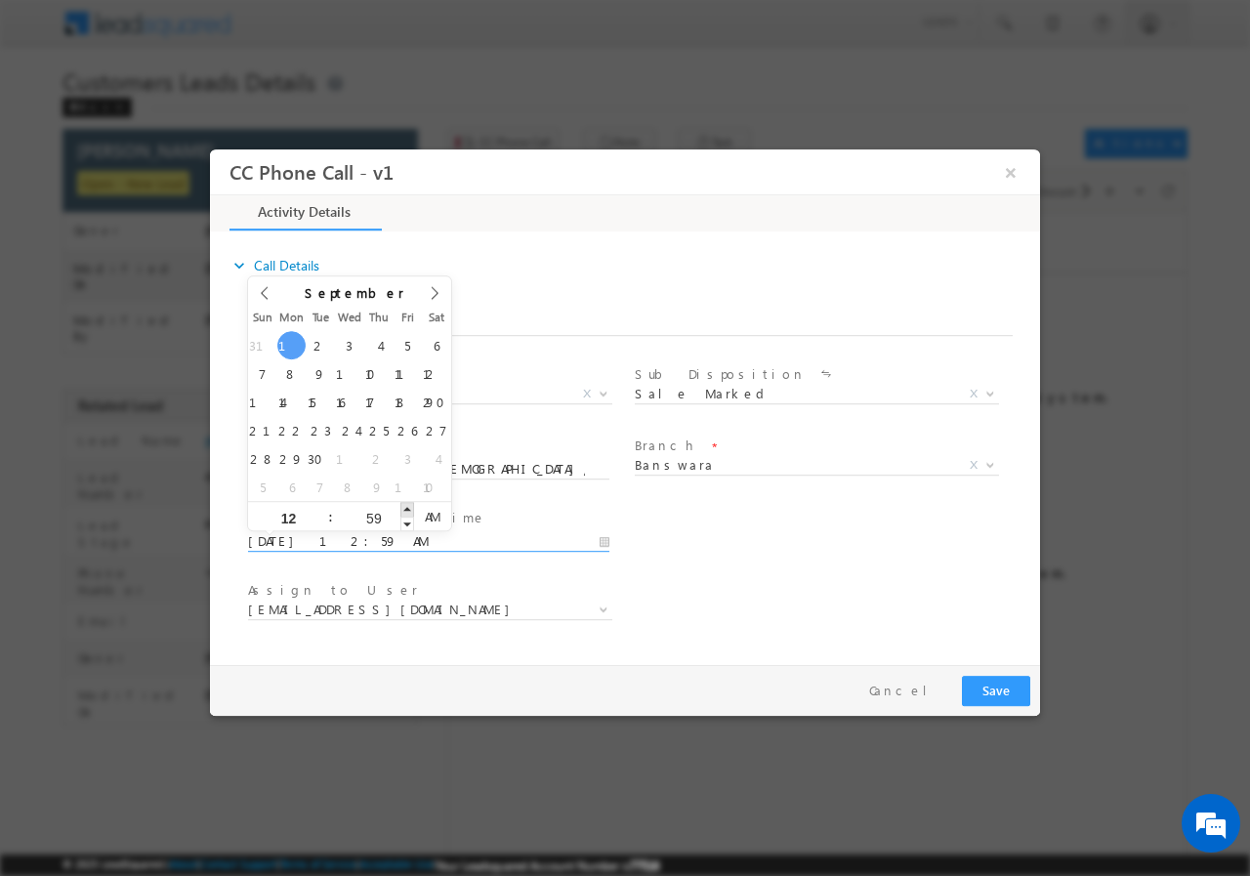
type input "09/01/2025 1:00 AM"
type input "01"
type input "00"
click at [407, 504] on span at bounding box center [407, 508] width 14 height 15
click at [439, 514] on span "AM" at bounding box center [432, 515] width 36 height 29
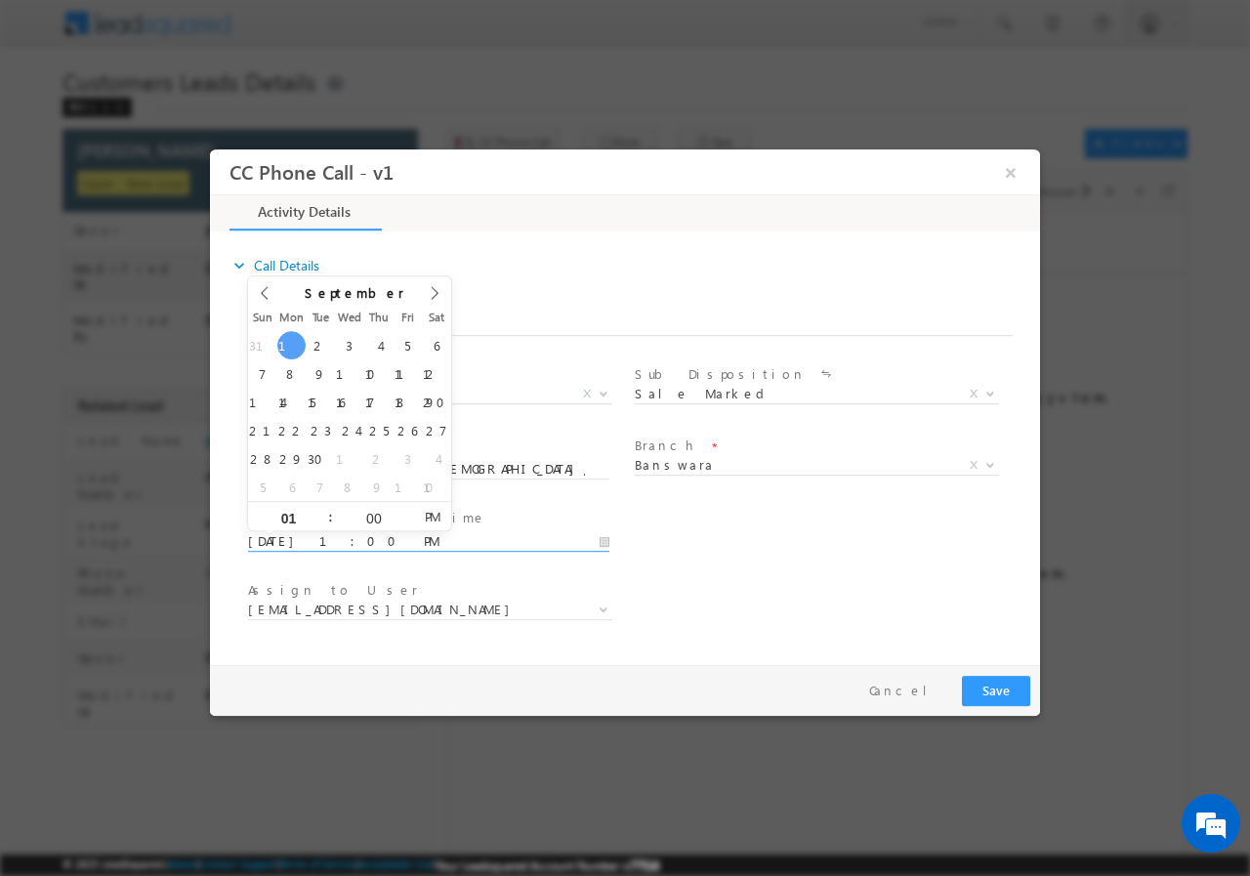
click at [660, 543] on div "User Branch * Appointment Date & Time * 09/01/2025 1:00 PM" at bounding box center [642, 539] width 796 height 72
click at [598, 538] on input "09/01/2025 1:00 PM" at bounding box center [428, 541] width 361 height 20
type input "09/01/2025 12:00 PM"
type input "12"
click at [317, 521] on span at bounding box center [322, 522] width 14 height 15
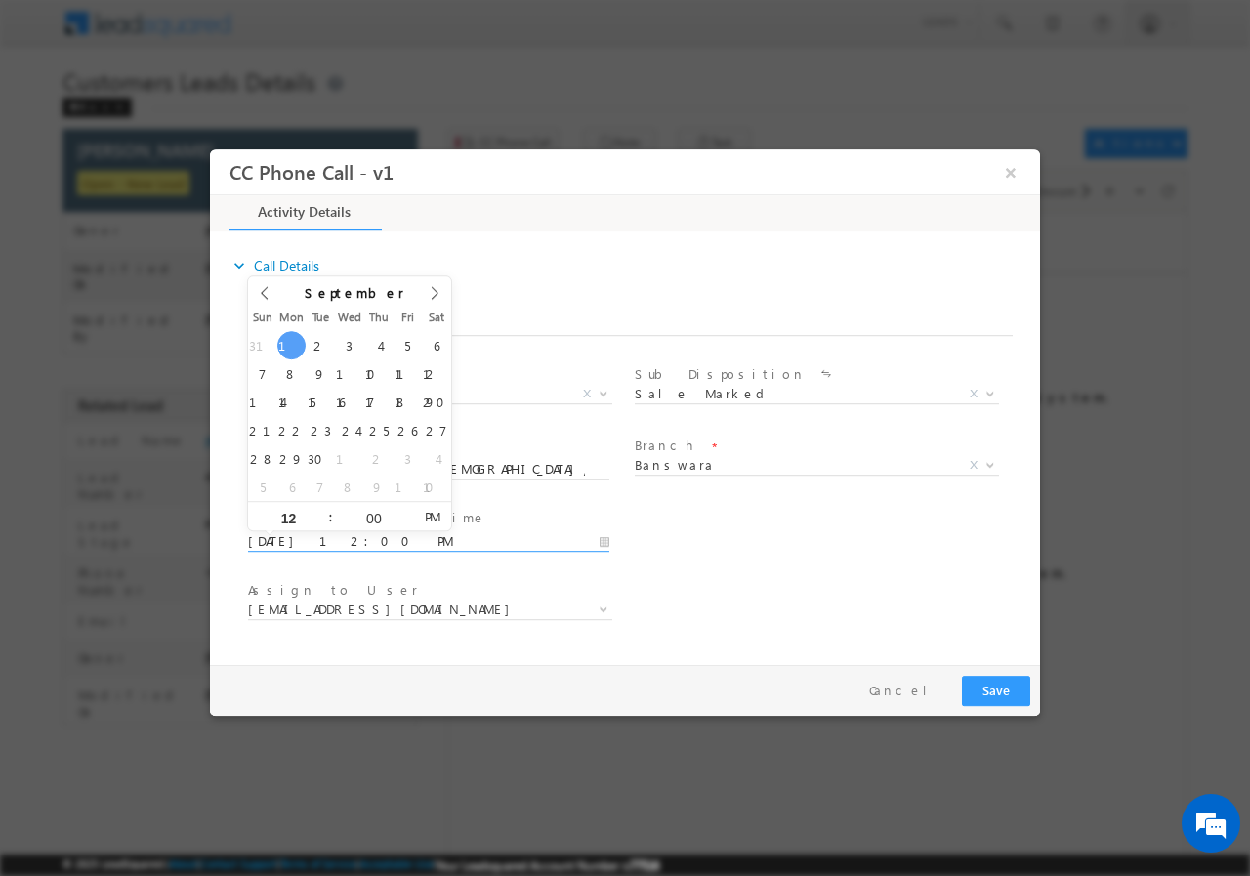
click at [721, 551] on div "User Branch * Appointment Date & Time * 09/01/2025 12:00 PM" at bounding box center [642, 539] width 796 height 72
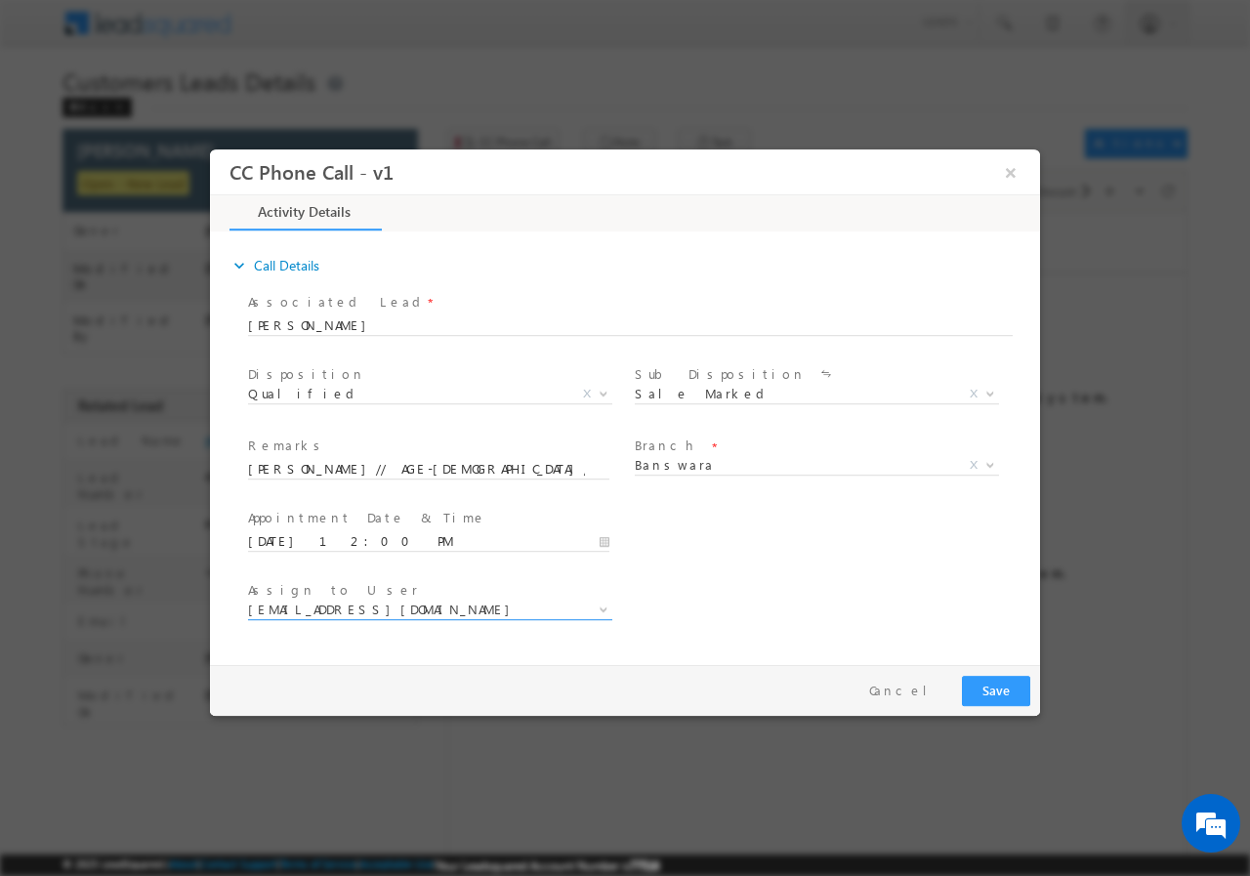
click at [562, 602] on span "aditya.joshi@sgrlimited.in" at bounding box center [406, 608] width 317 height 18
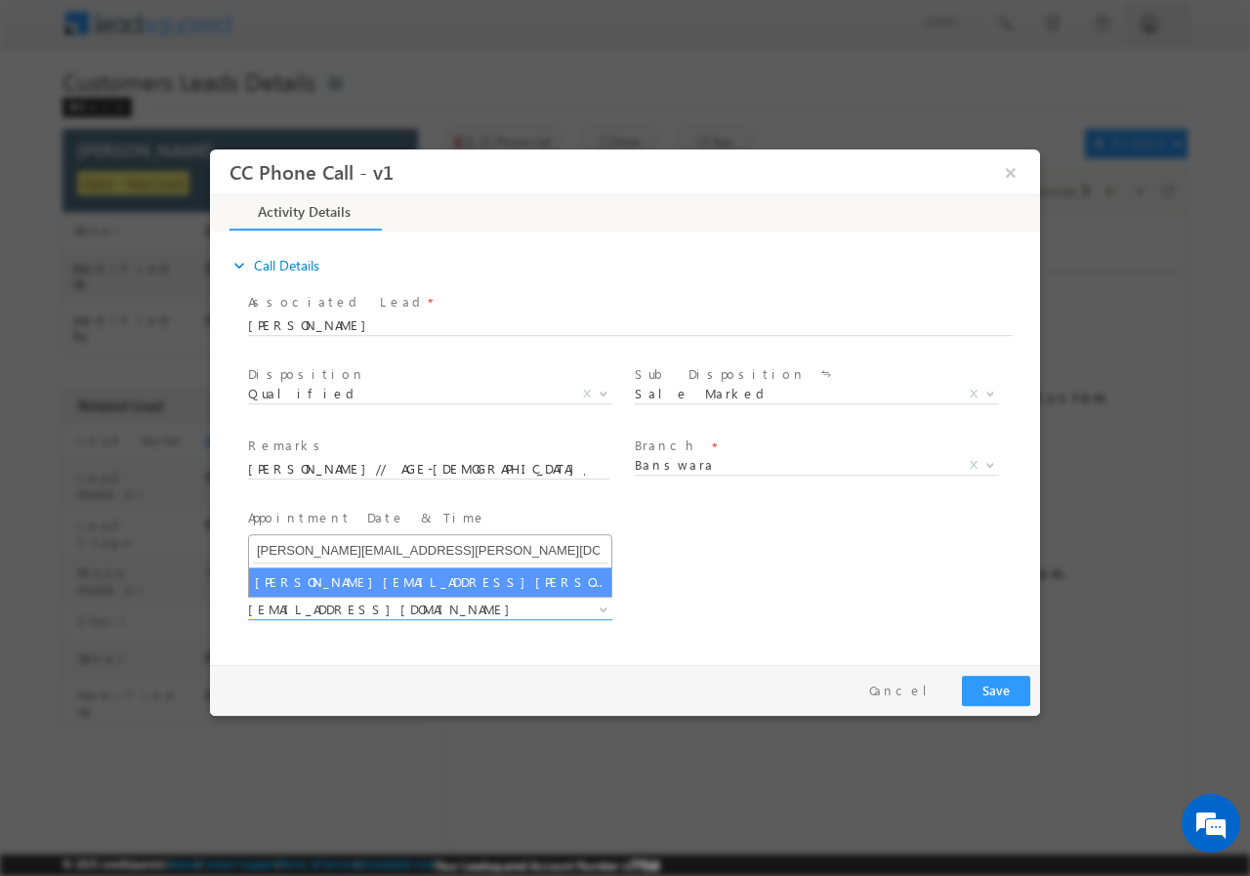
type input "jinesh.bhavsar@sgrlimited.in"
select select "jinesh.bhavsar@sgrlimited.in"
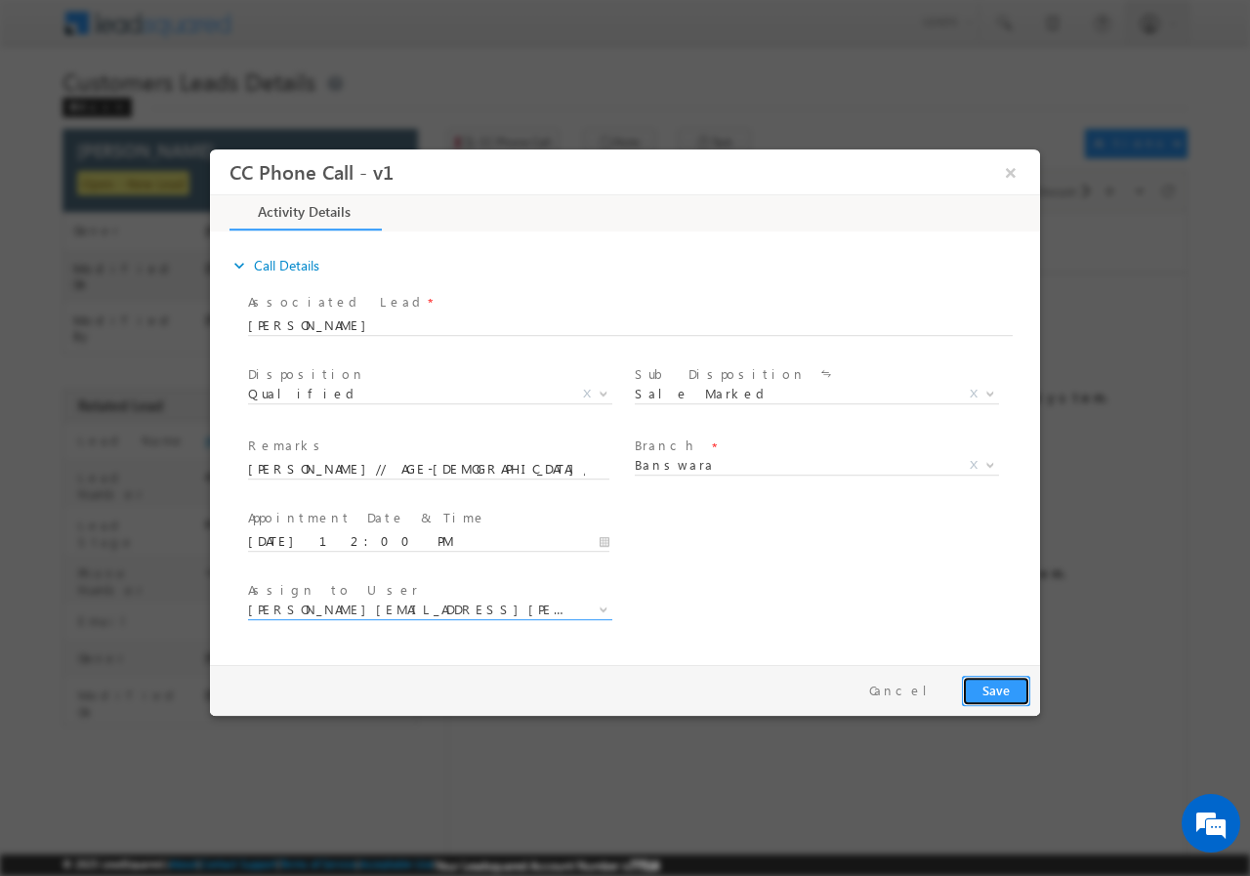
click at [995, 687] on button "Save" at bounding box center [996, 690] width 68 height 30
